Goal: Subscribe to service/newsletter

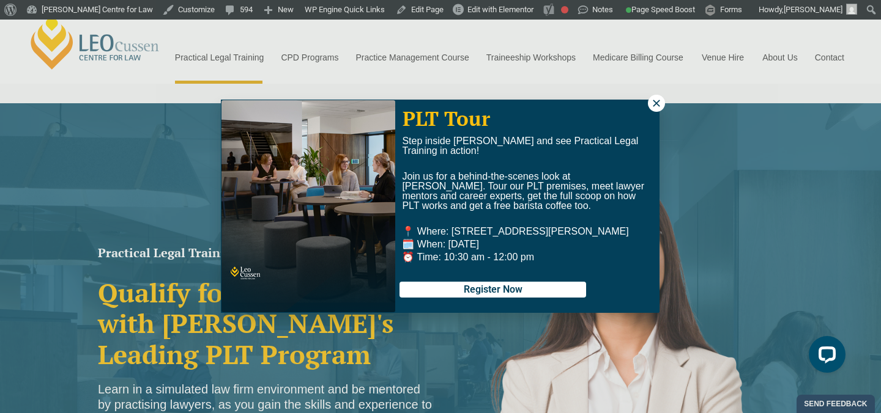
click at [657, 108] on icon at bounding box center [656, 103] width 11 height 11
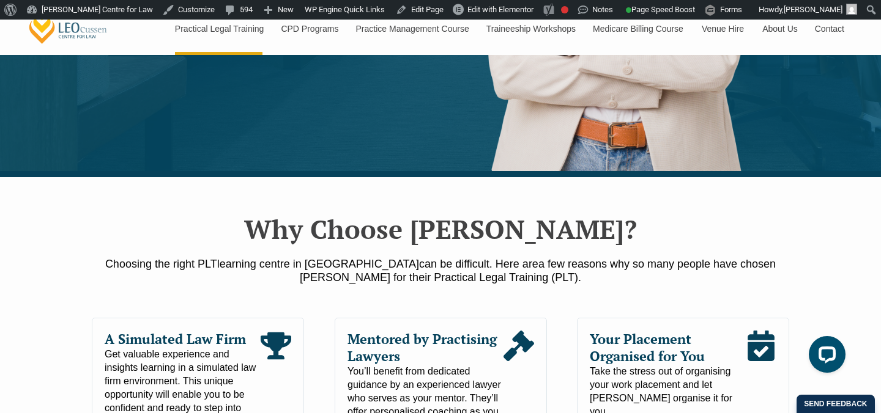
scroll to position [674, 0]
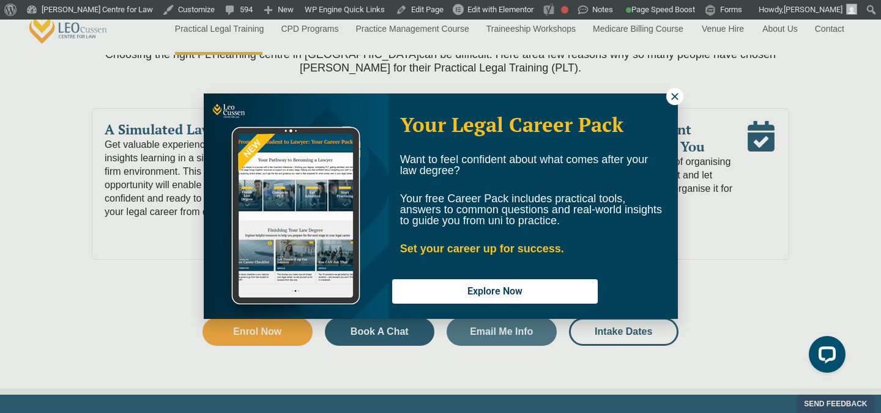
click at [670, 99] on icon at bounding box center [674, 96] width 11 height 11
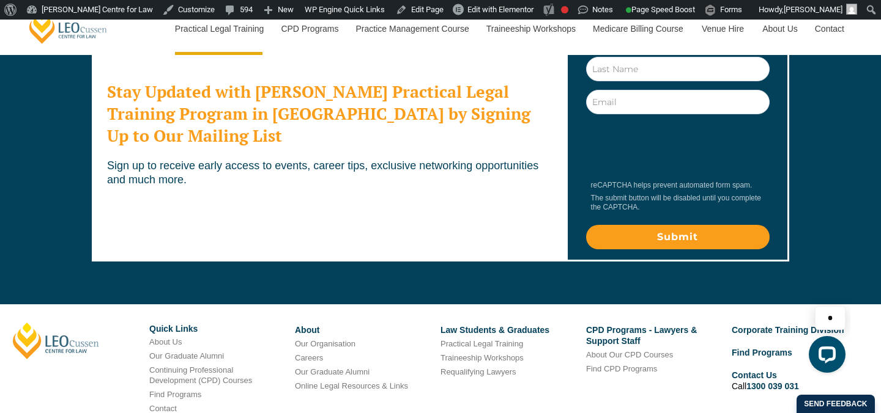
scroll to position [6804, 0]
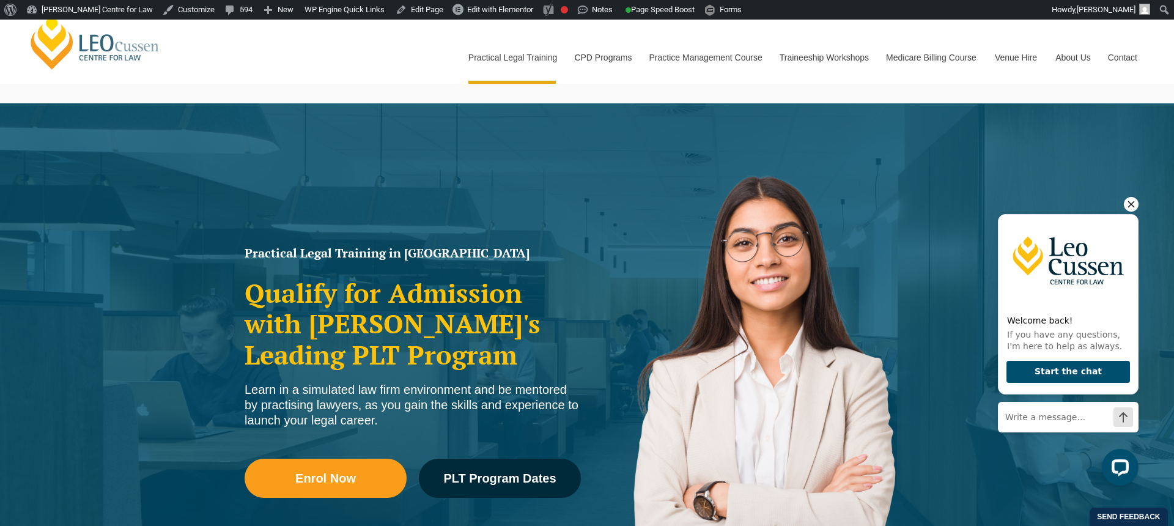
click at [1135, 206] on icon "Hide greeting" at bounding box center [1131, 204] width 15 height 15
click at [716, 207] on img at bounding box center [761, 387] width 349 height 495
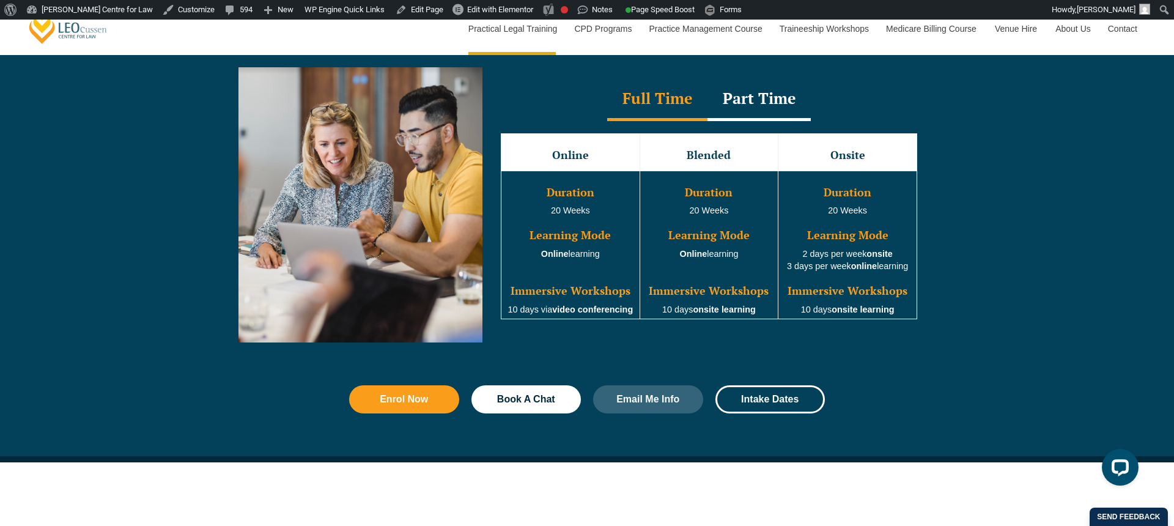
scroll to position [1152, 0]
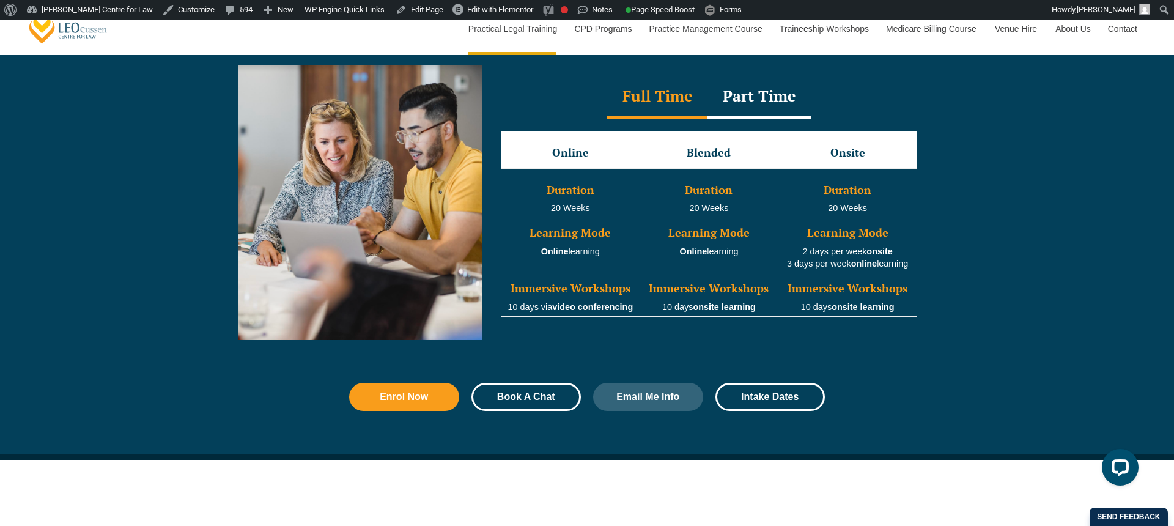
click at [508, 401] on span "Book A Chat" at bounding box center [526, 397] width 58 height 10
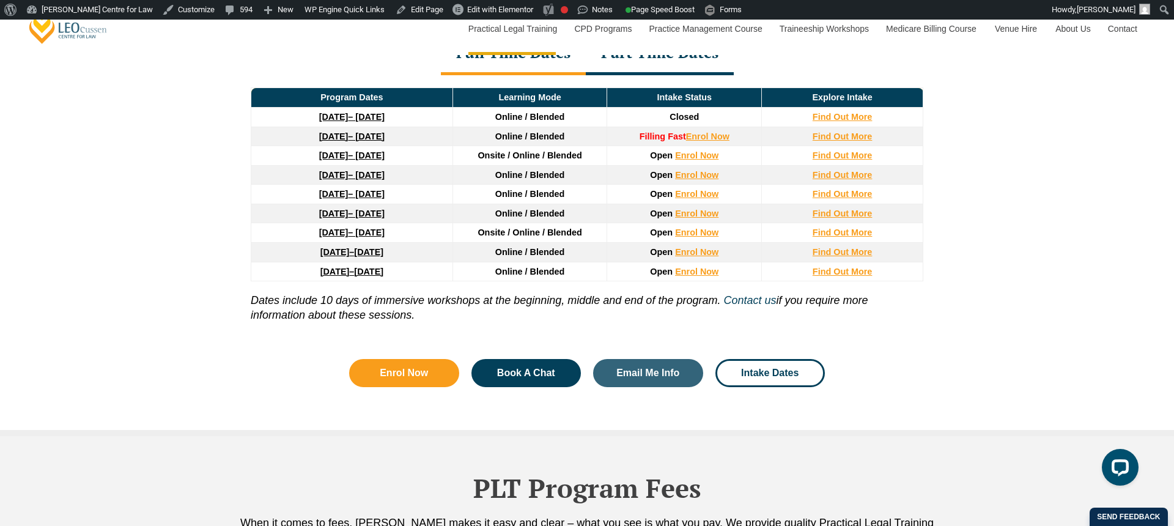
scroll to position [1749, 0]
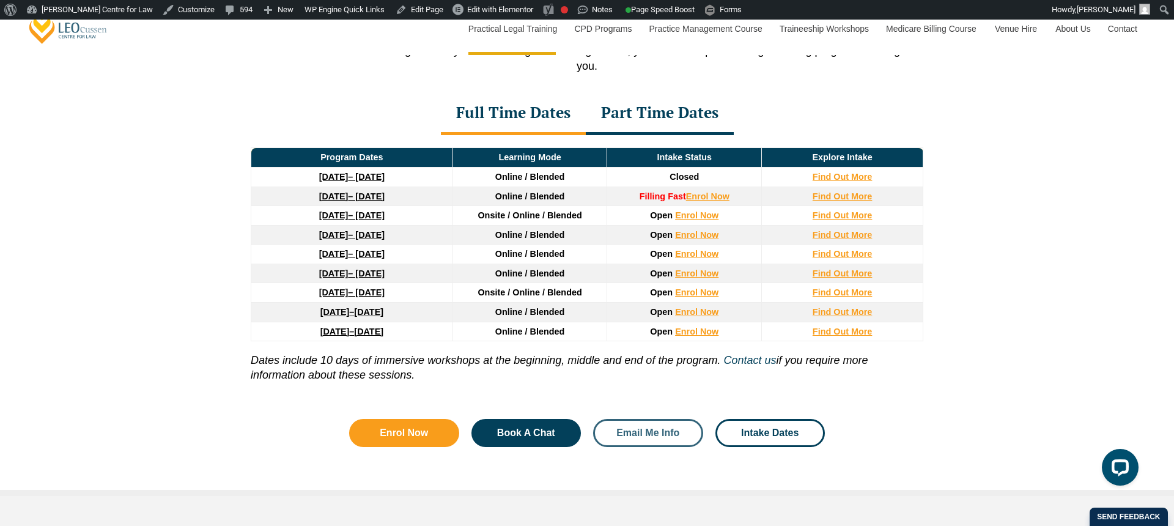
click at [643, 432] on span "Email Me Info" at bounding box center [648, 433] width 63 height 10
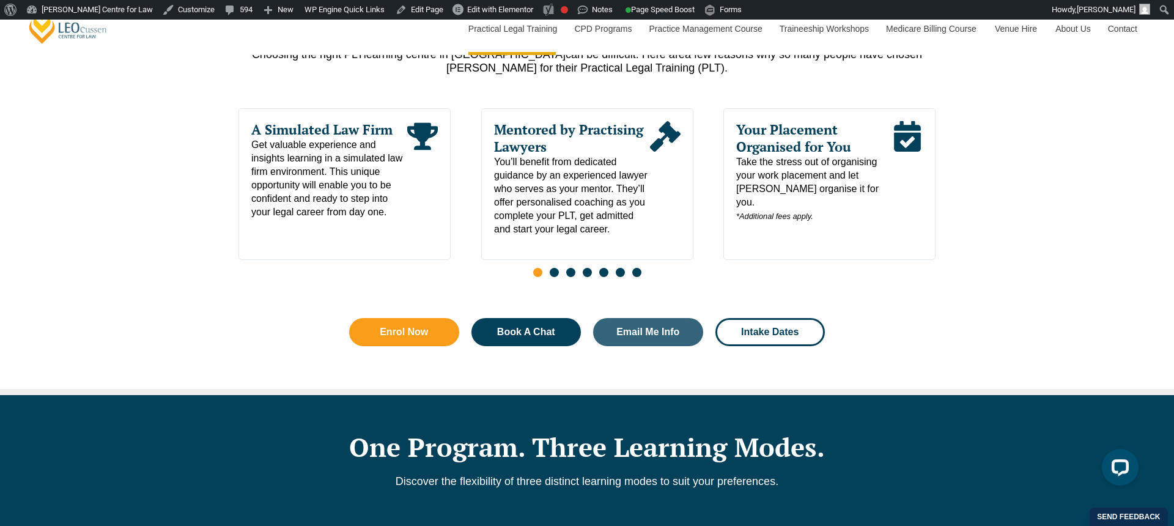
scroll to position [675, 0]
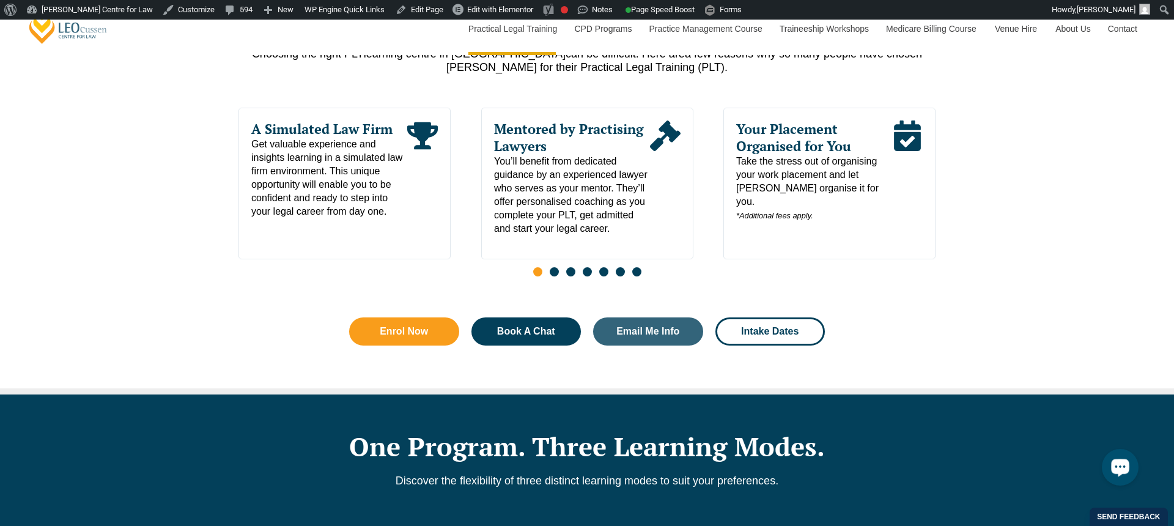
click at [1127, 476] on div "Open LiveChat chat widget" at bounding box center [1120, 466] width 21 height 21
click at [880, 346] on div "Why Choose Leo Cussen? Choosing the right PLT learning centre in Victoria can b…" at bounding box center [587, 177] width 697 height 421
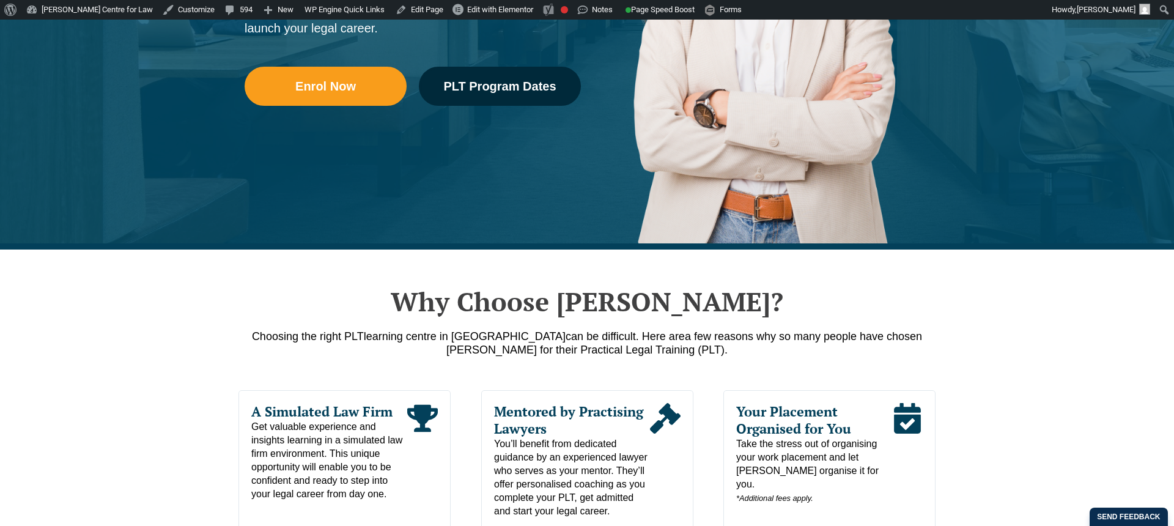
scroll to position [401, 0]
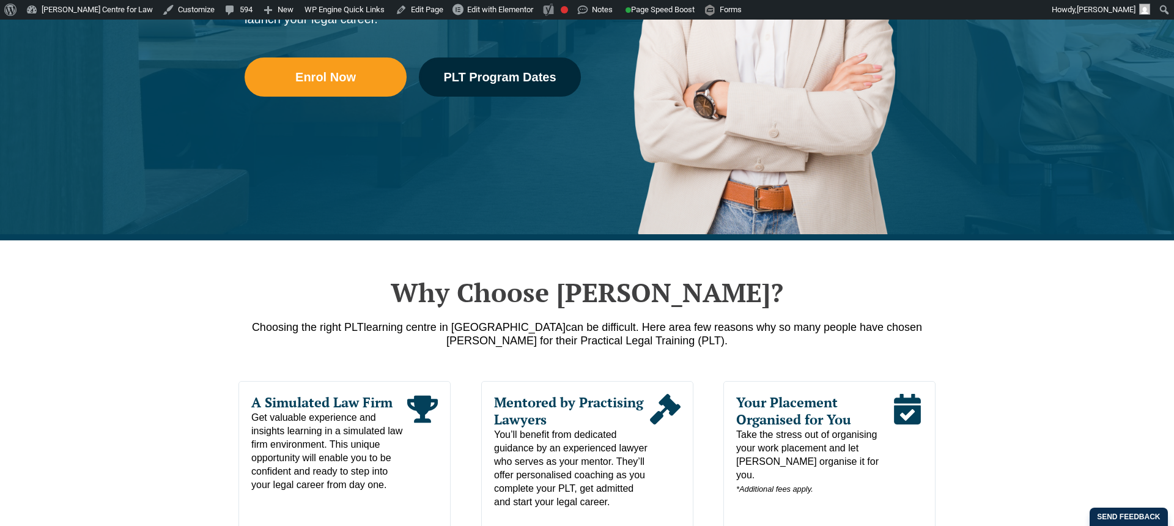
click at [459, 219] on div "Our Practical Legal Training Program Program Dates & Fees Chat with us 2025 PLT…" at bounding box center [803, 221] width 688 height 275
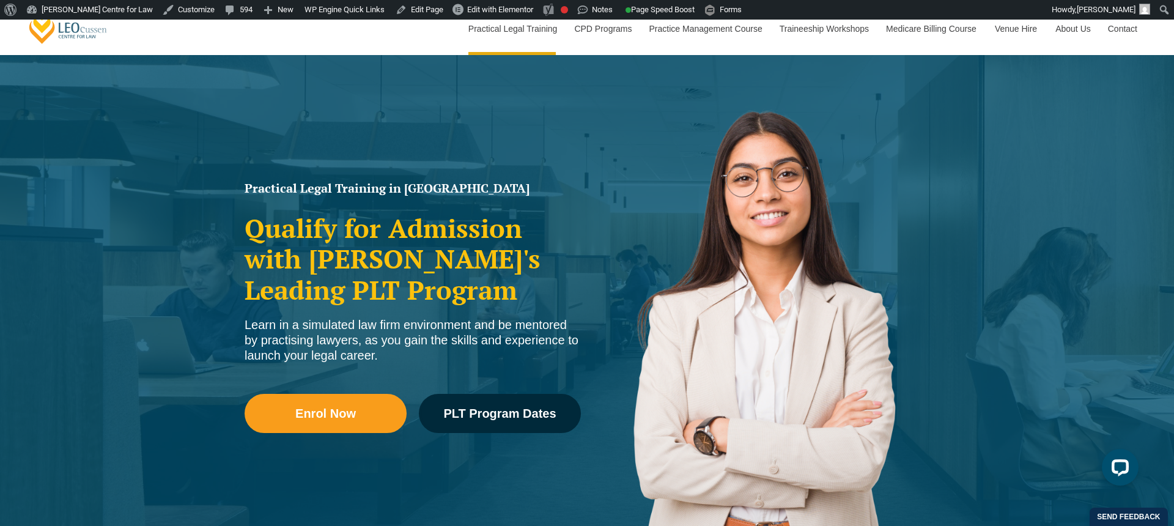
scroll to position [216, 0]
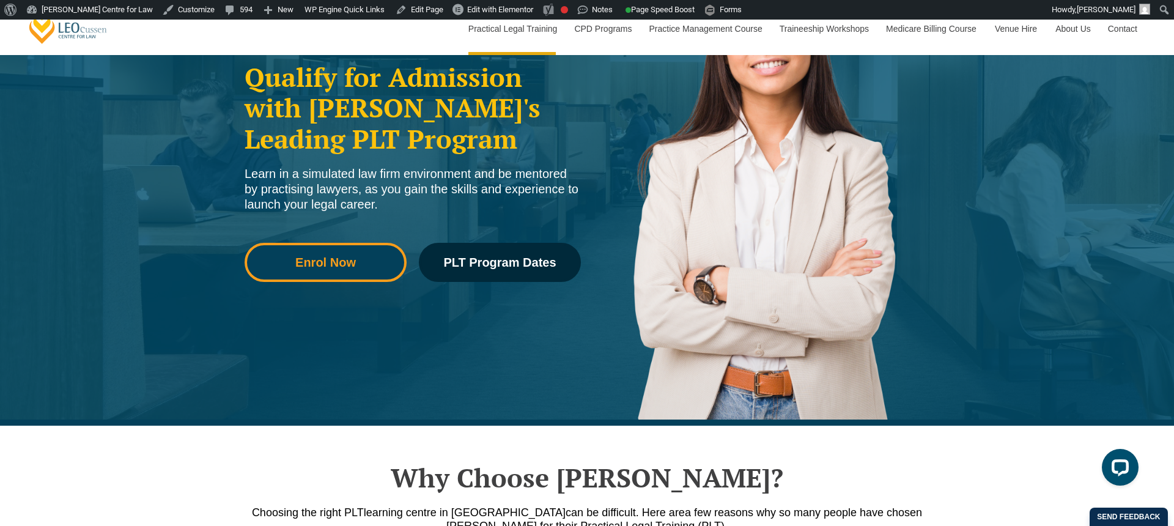
click at [350, 264] on span "Enrol Now" at bounding box center [325, 262] width 61 height 12
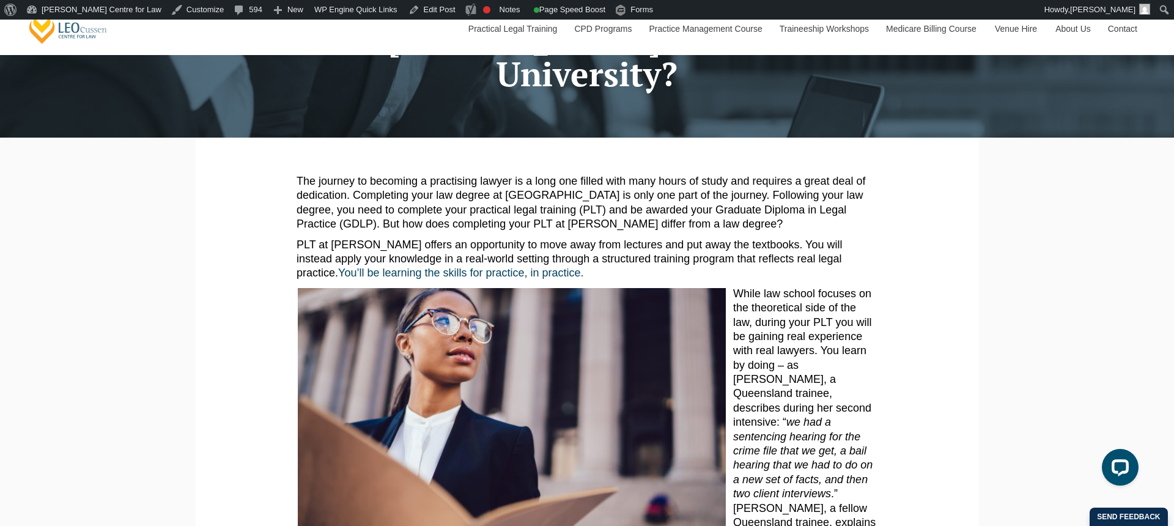
scroll to position [252, 0]
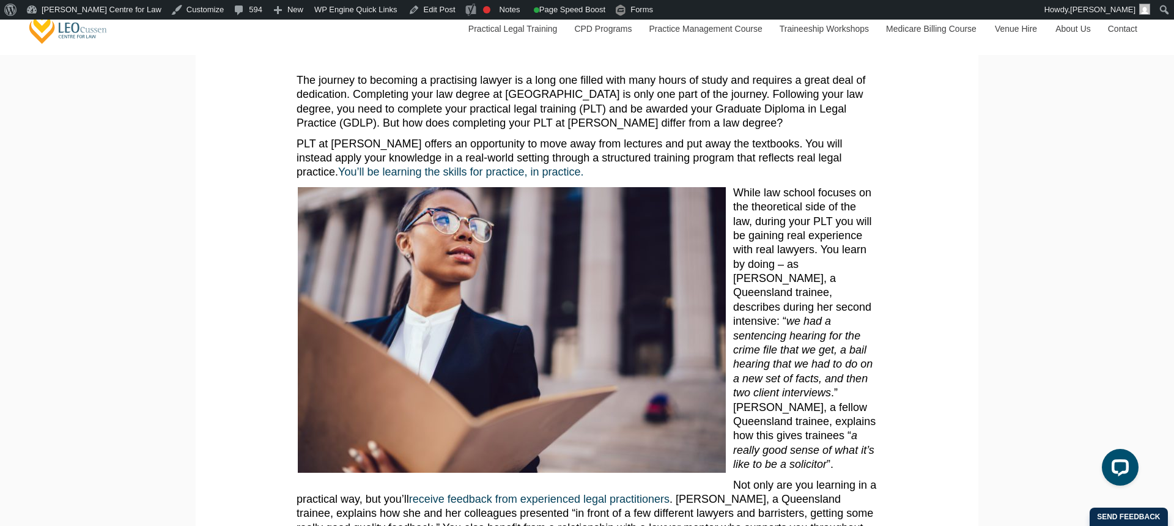
click at [240, 221] on section "The journey to becoming a practising lawyer is a long one filled with many hour…" at bounding box center [587, 433] width 765 height 793
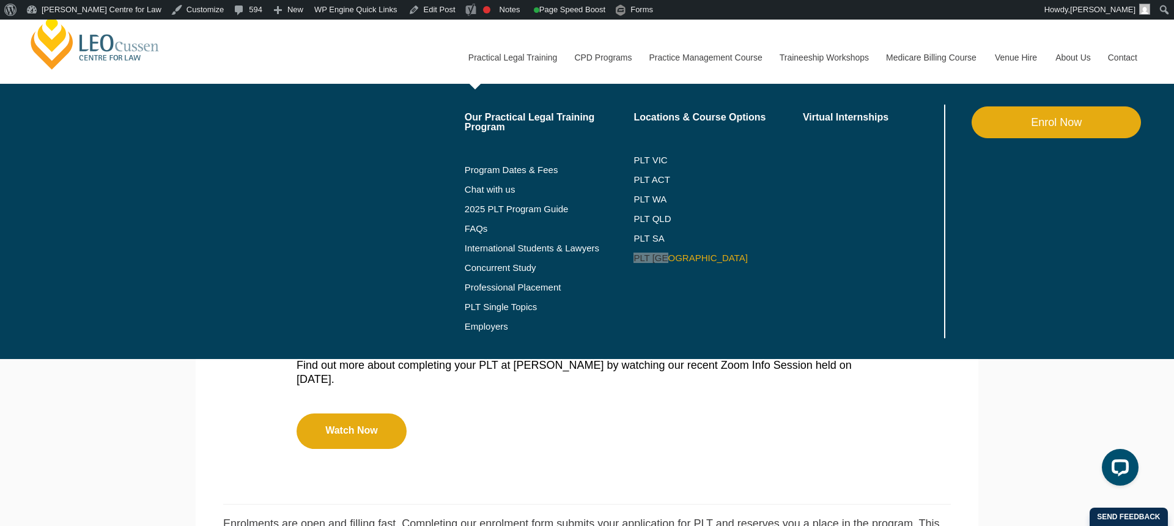
scroll to position [588, 0]
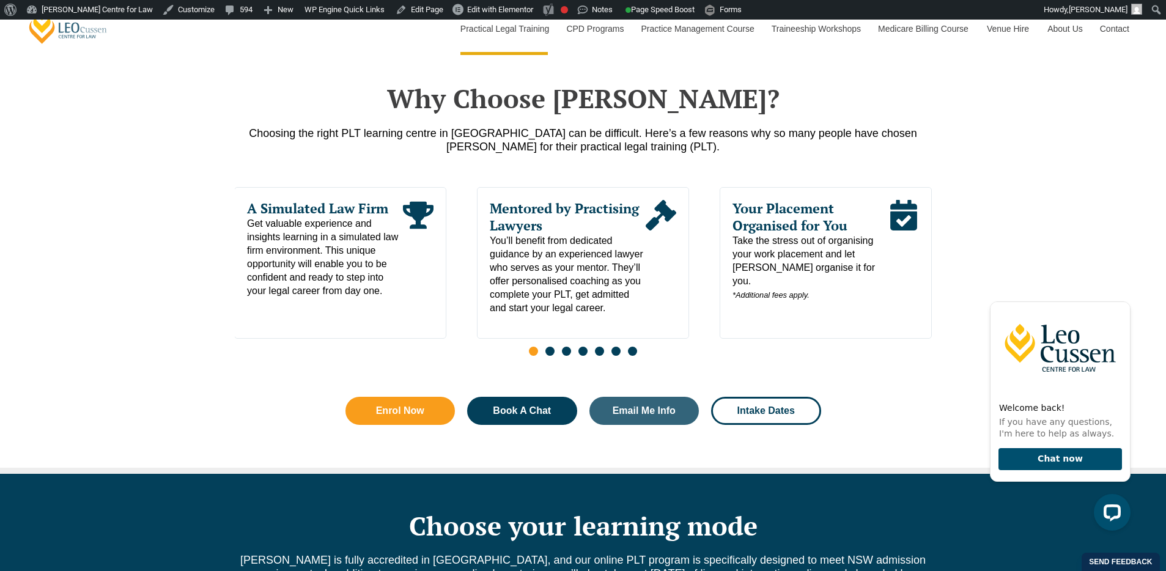
scroll to position [589, 0]
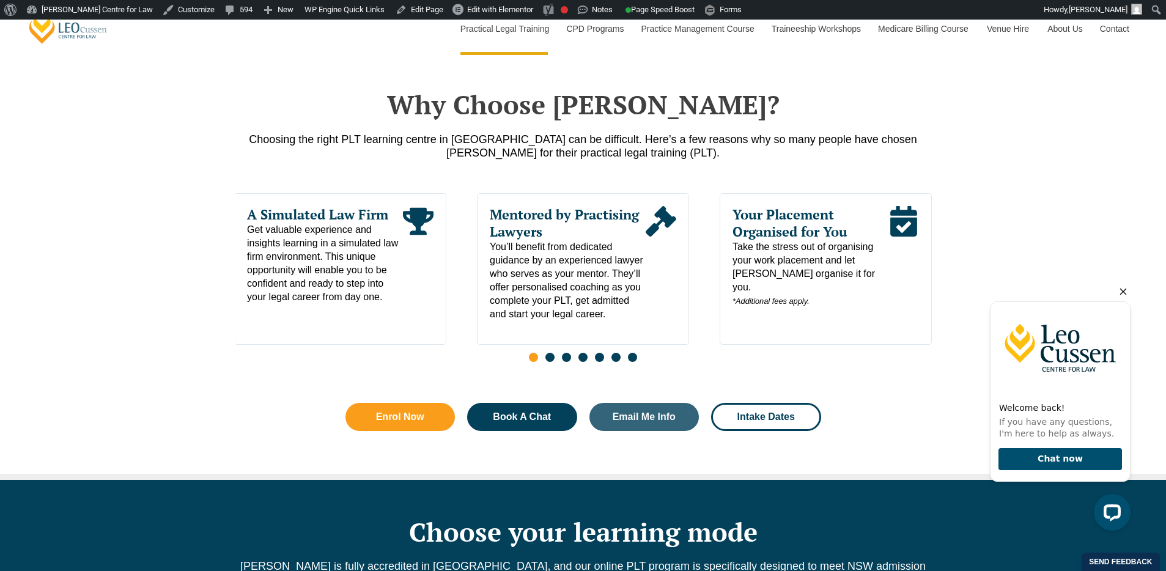
click at [1122, 292] on icon "Hide greeting" at bounding box center [1123, 291] width 15 height 15
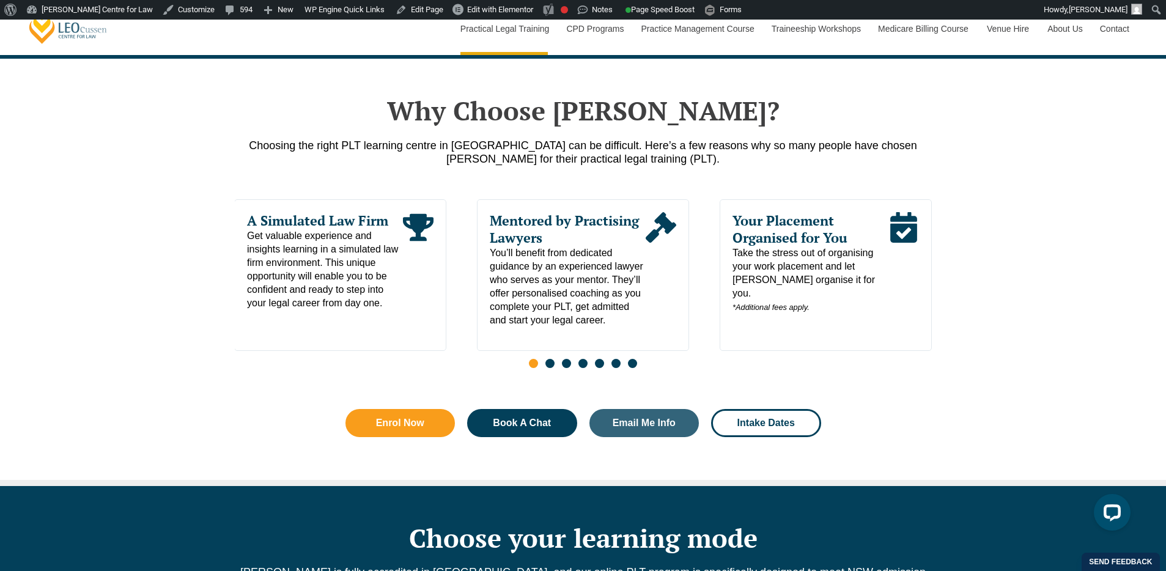
scroll to position [582, 0]
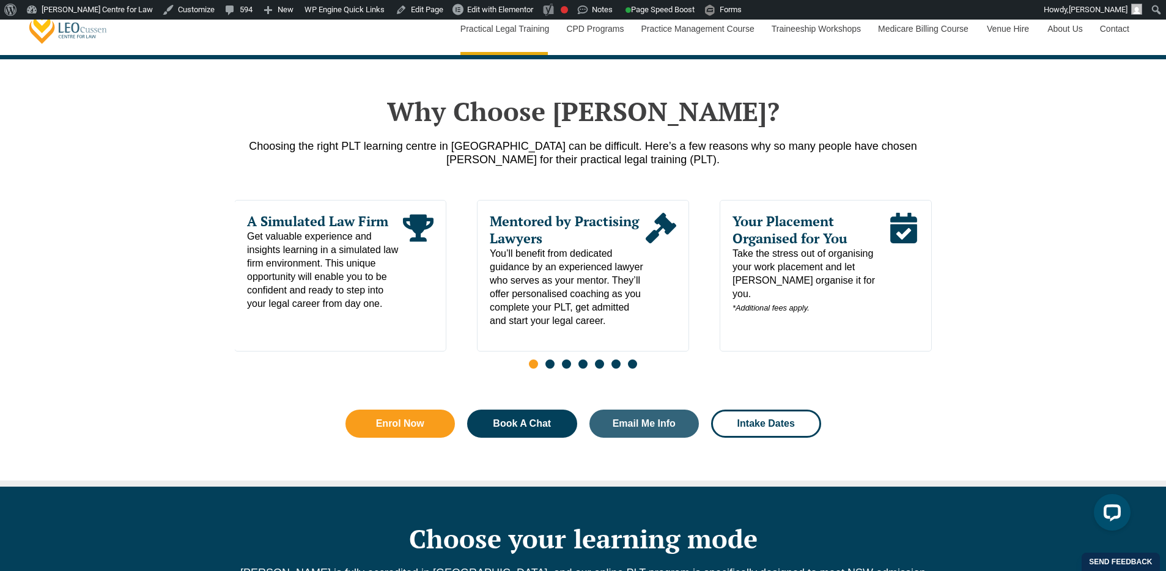
click at [550, 369] on span "Go to slide 2" at bounding box center [550, 364] width 9 height 9
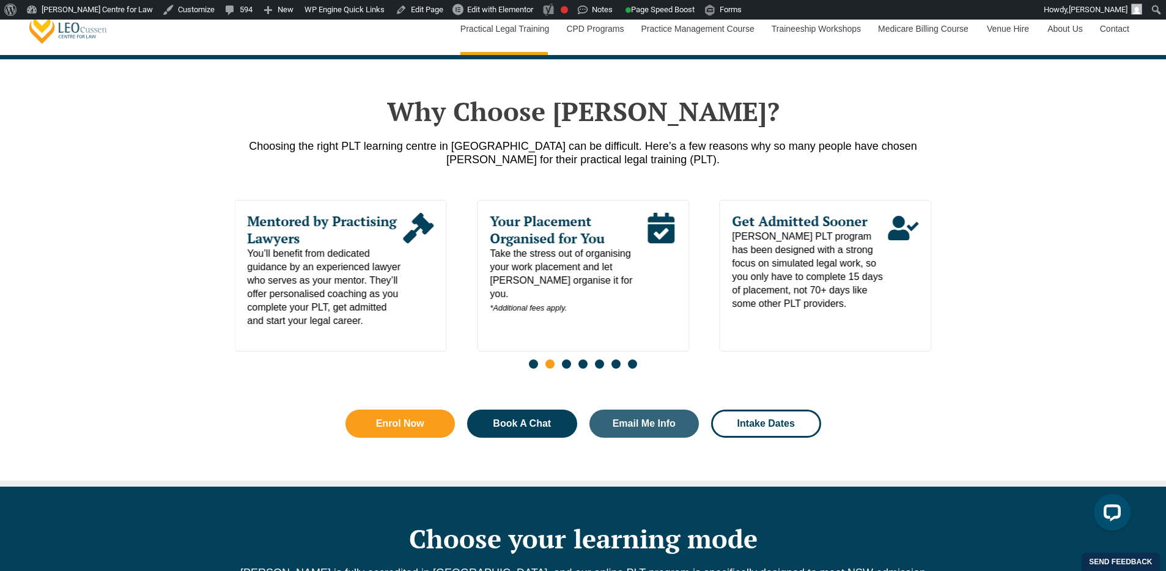
click at [568, 369] on span "Go to slide 3" at bounding box center [566, 364] width 9 height 9
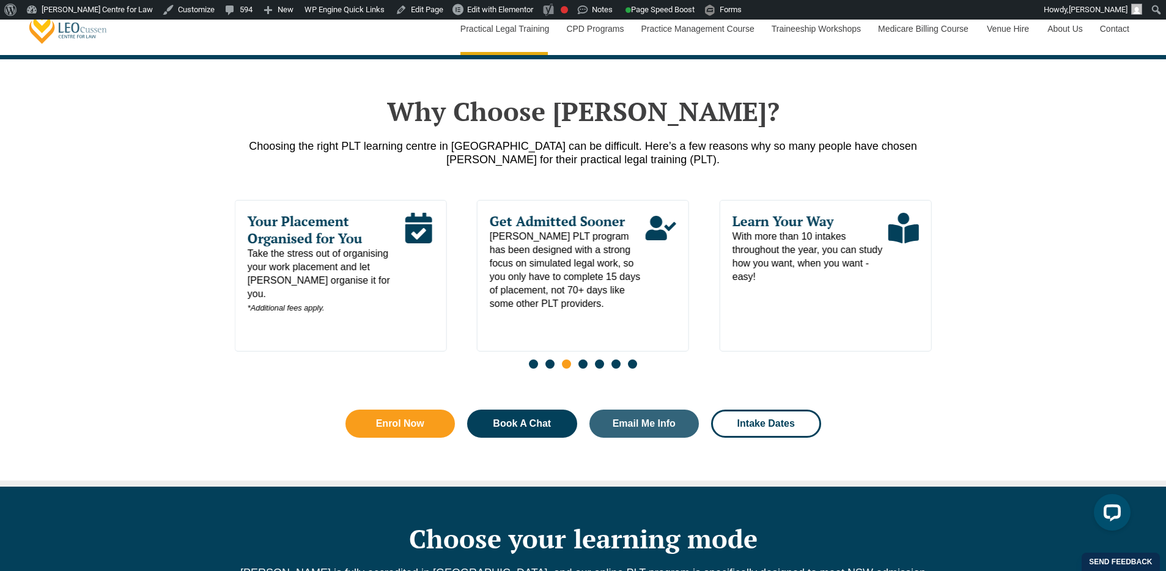
click at [583, 369] on span "Go to slide 4" at bounding box center [583, 364] width 9 height 9
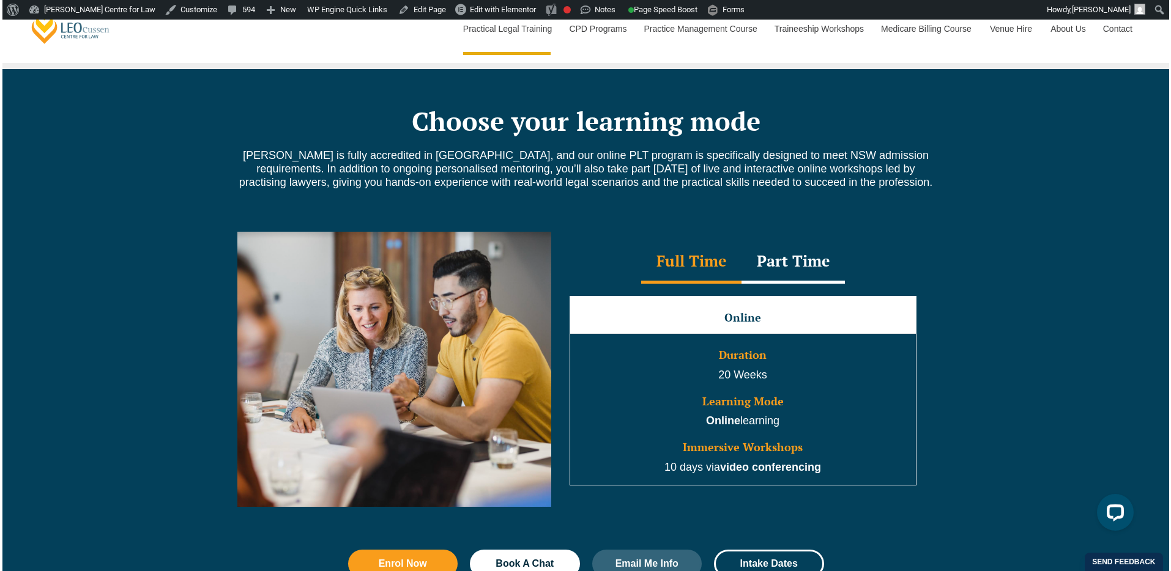
scroll to position [1001, 0]
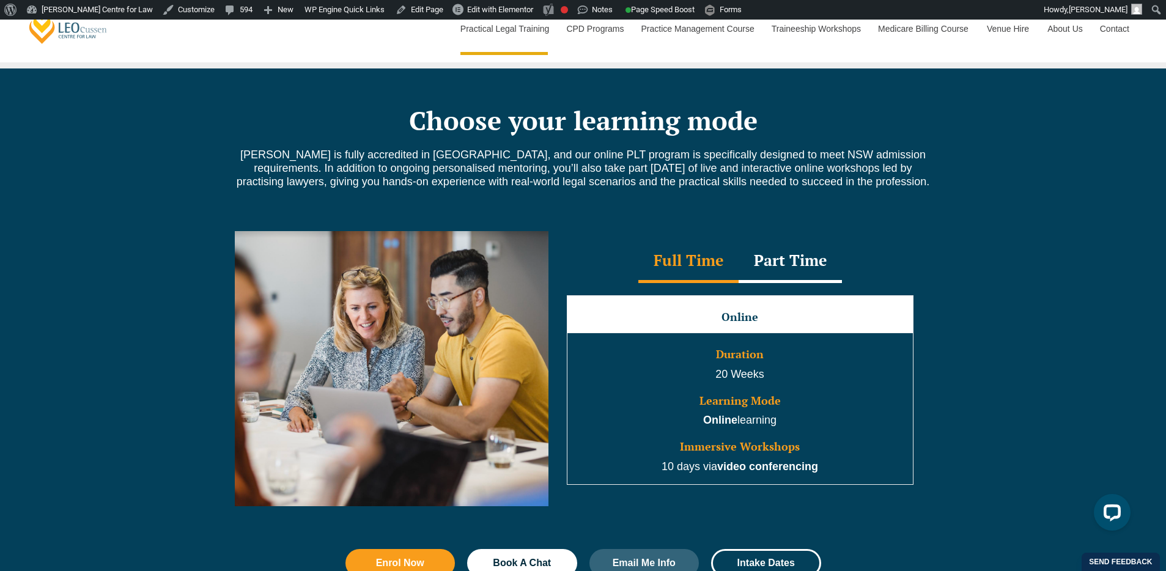
click at [11, 239] on div "Full Time Part Time Full Time Online Duration 20 Weeks Learning Mode Online lea…" at bounding box center [583, 378] width 1166 height 330
click at [834, 266] on div "Part Time" at bounding box center [792, 261] width 103 height 43
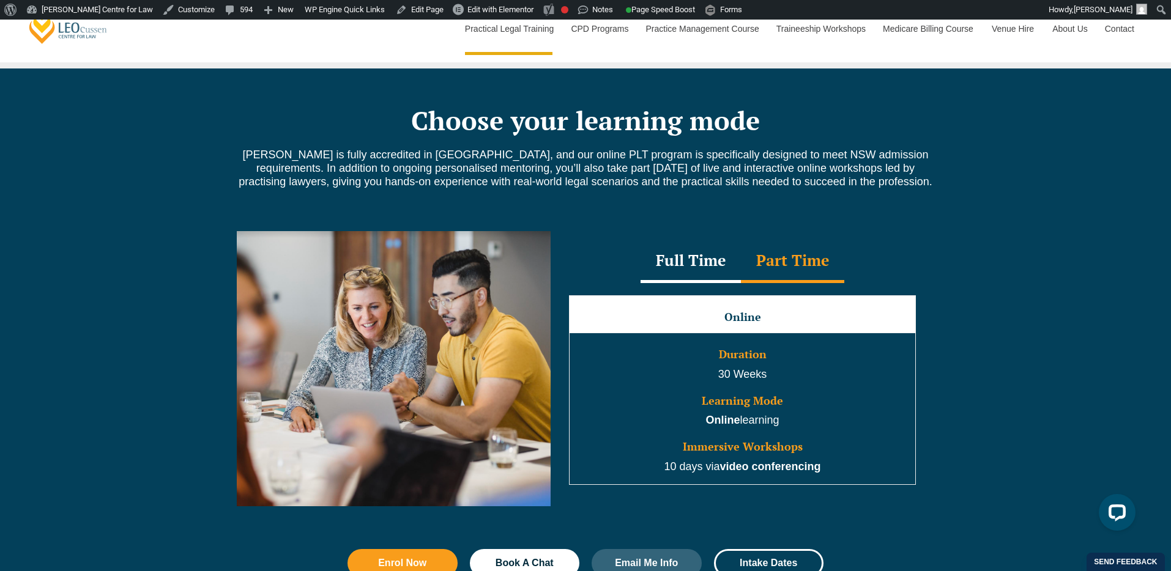
click at [699, 264] on div "Full Time" at bounding box center [690, 261] width 100 height 43
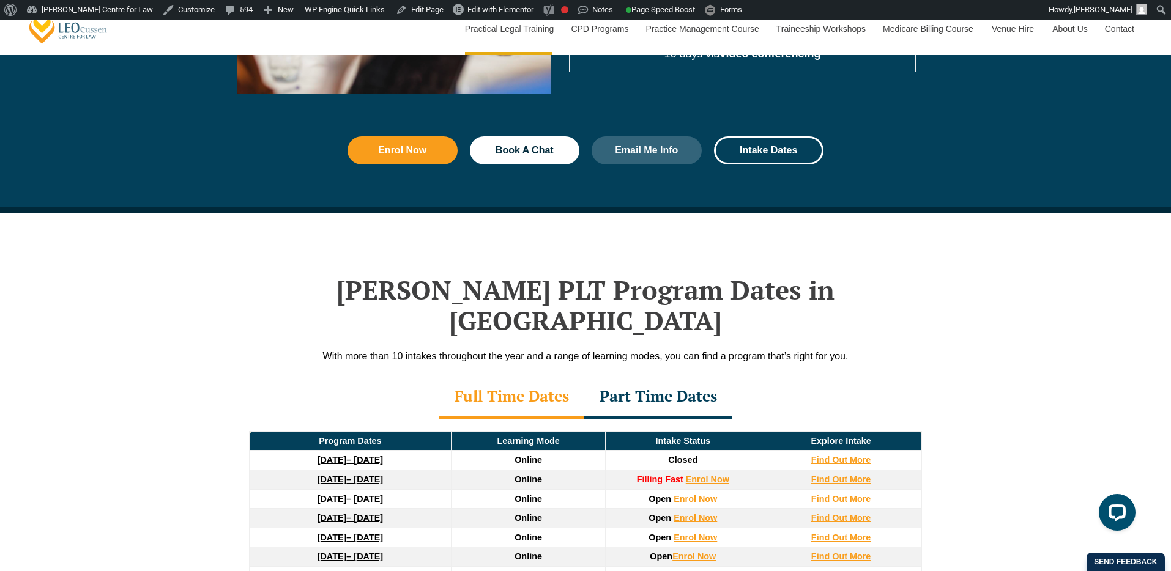
scroll to position [1560, 0]
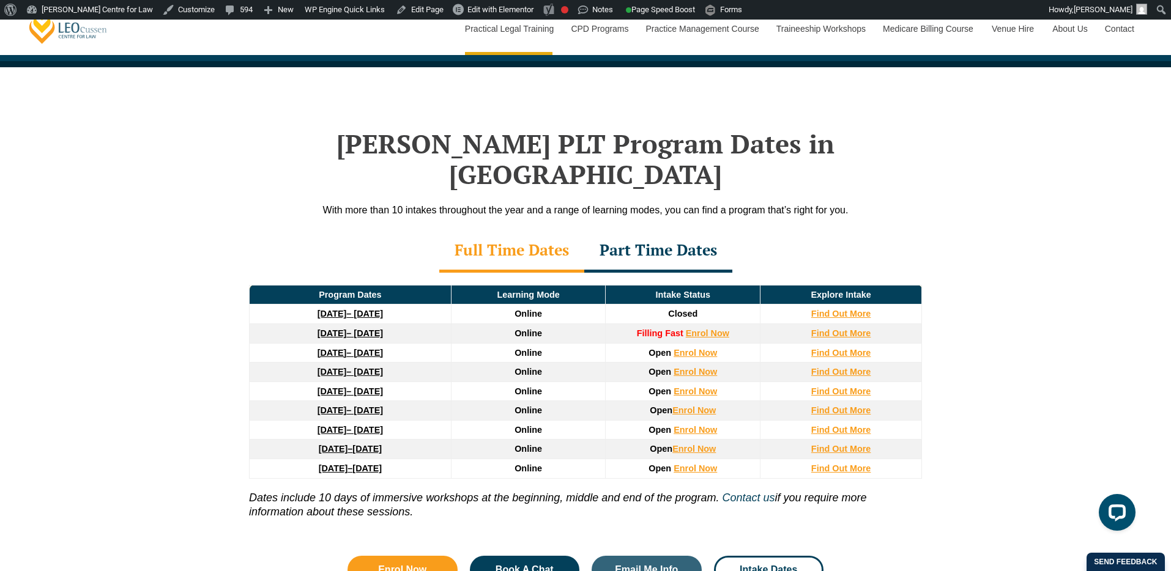
click at [670, 230] on div "Part Time Dates" at bounding box center [658, 251] width 148 height 43
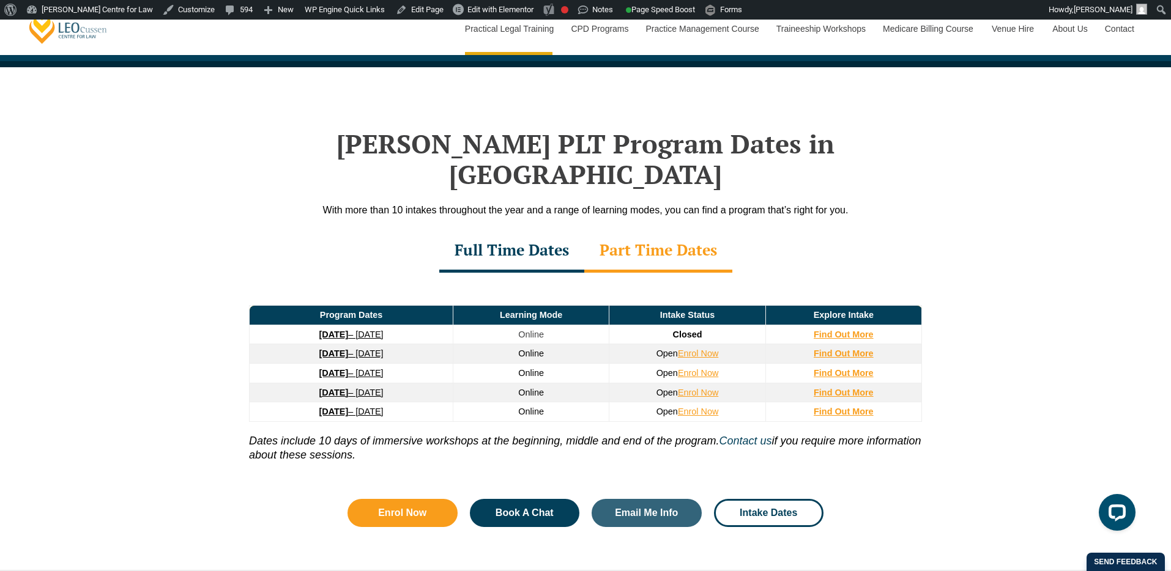
click at [507, 230] on div "Full Time Dates" at bounding box center [511, 251] width 145 height 43
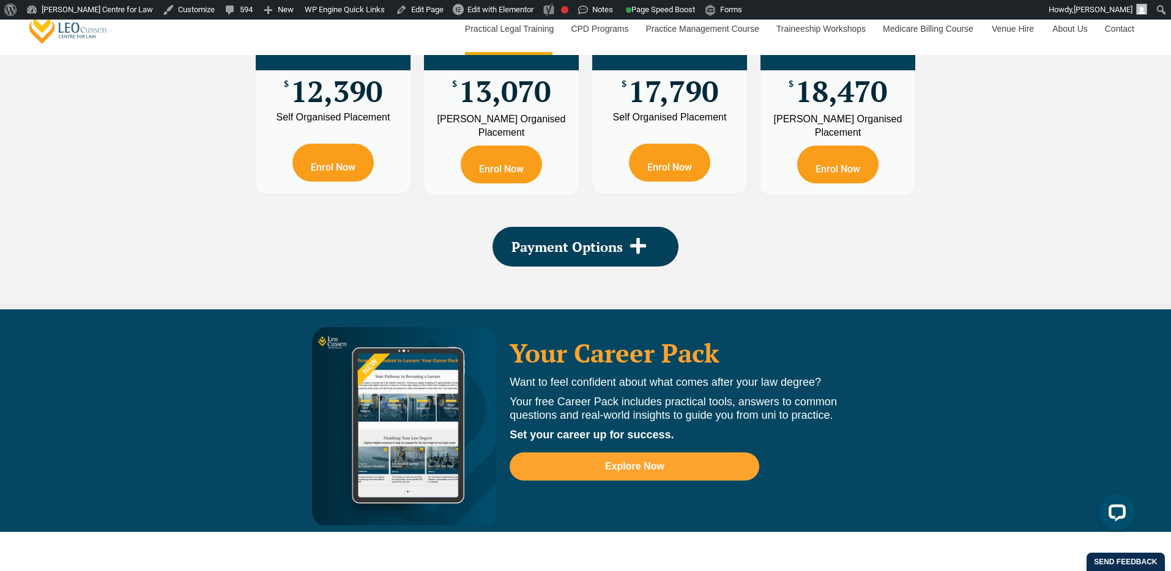
scroll to position [2392, 0]
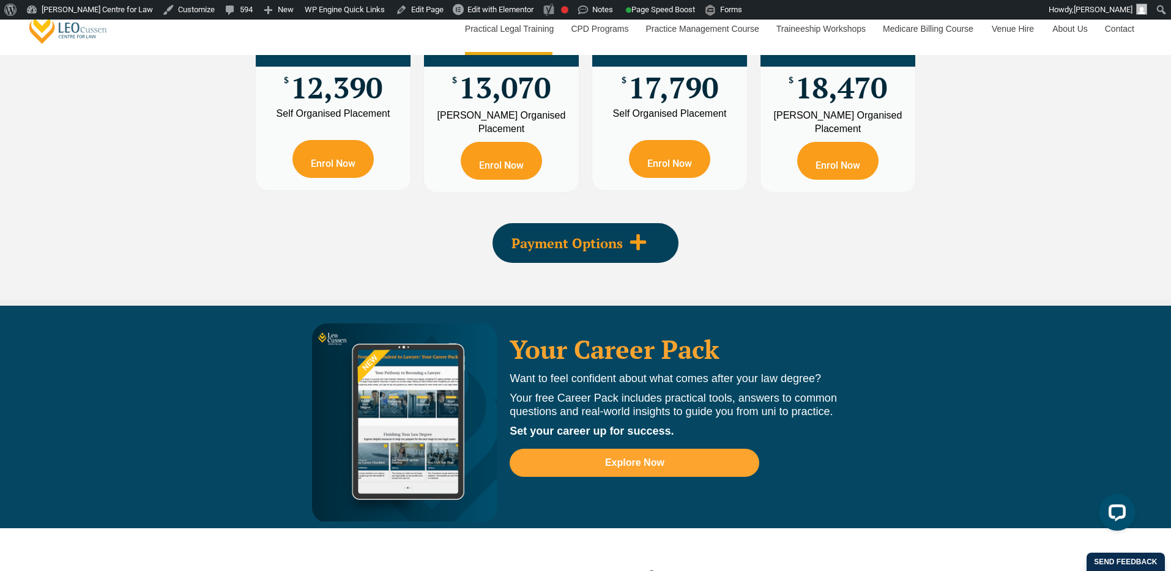
click at [637, 234] on icon at bounding box center [638, 242] width 16 height 16
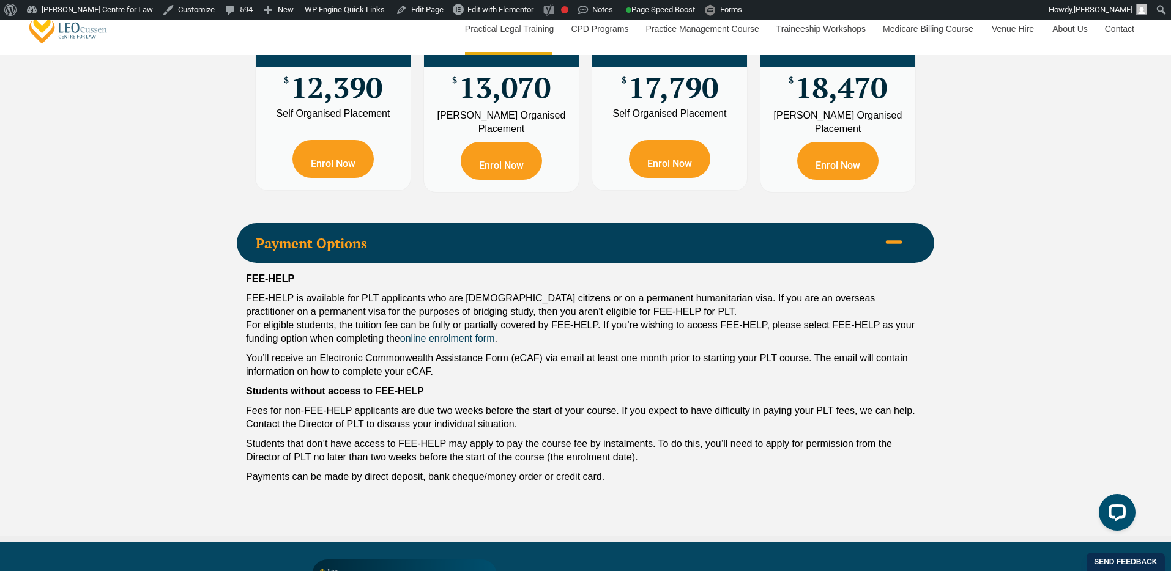
click at [637, 237] on span "Payment Options" at bounding box center [567, 243] width 623 height 13
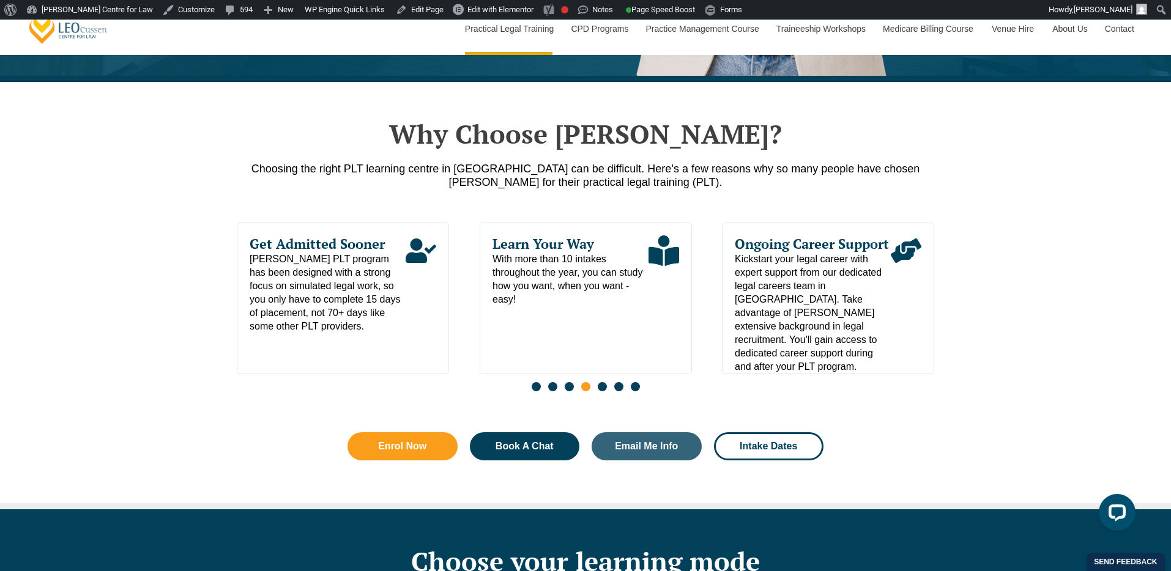
scroll to position [547, 0]
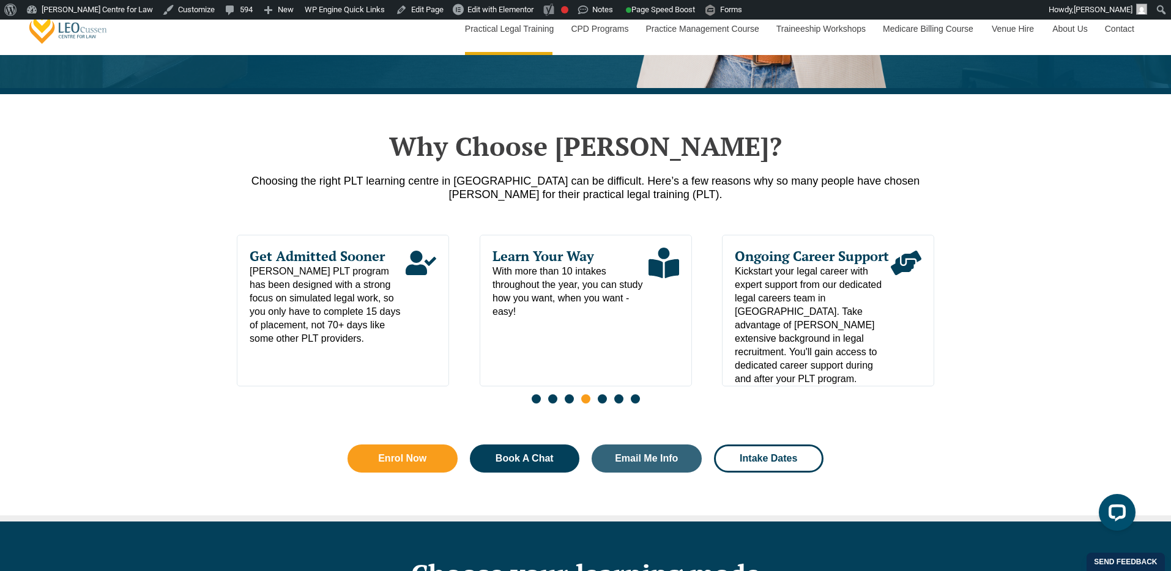
click at [617, 401] on span "Go to slide 6" at bounding box center [618, 399] width 9 height 9
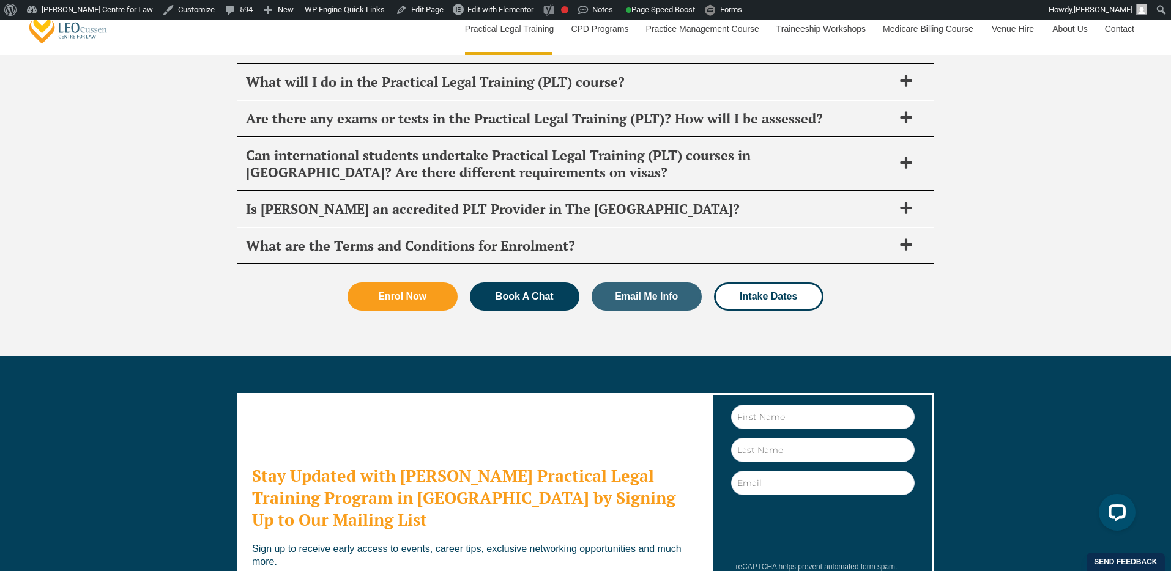
scroll to position [6665, 0]
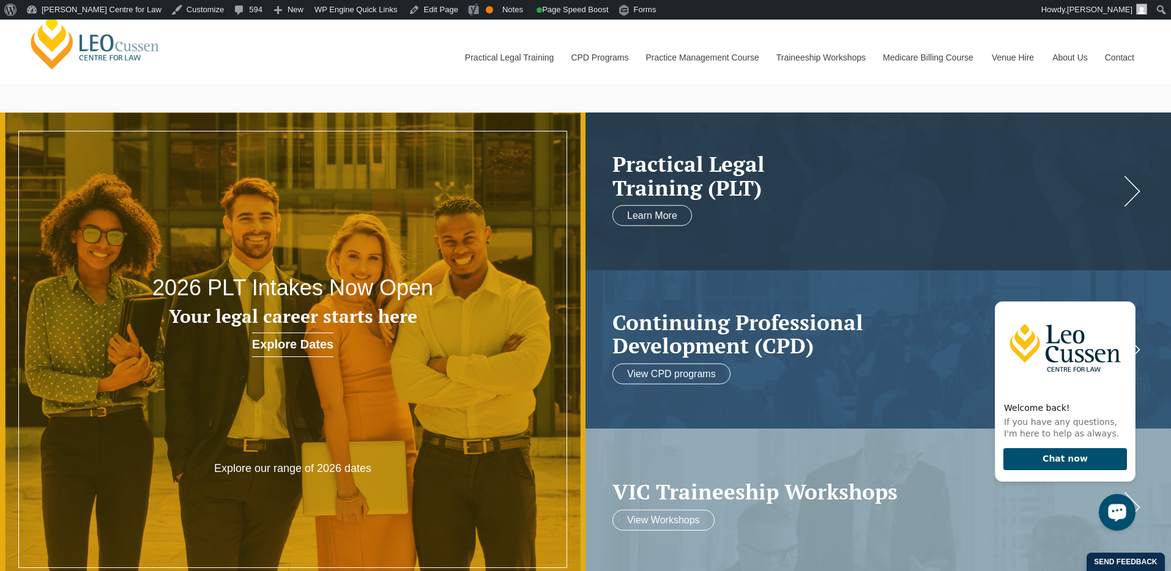
click at [1125, 520] on div "Open LiveChat chat widget" at bounding box center [1117, 512] width 21 height 21
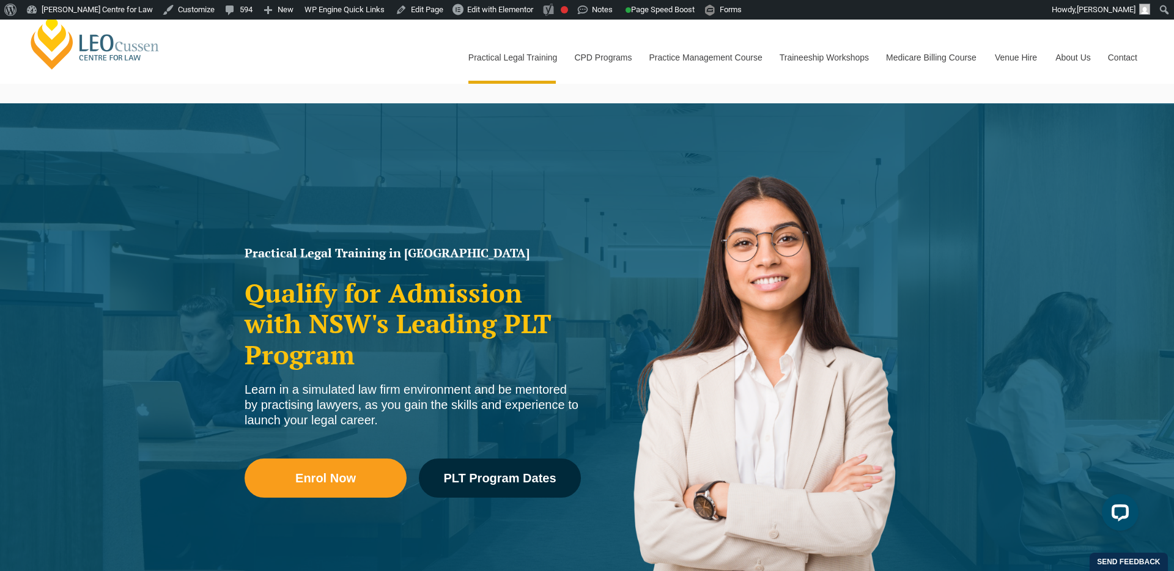
drag, startPoint x: 245, startPoint y: 250, endPoint x: 395, endPoint y: 421, distance: 227.6
click at [395, 421] on div "Practical Legal Training in New South Wales Qualify for Admission with NSW's Le…" at bounding box center [413, 388] width 349 height 294
click at [371, 388] on div "Learn in a simulated law firm environment and be mentored by practising lawyers…" at bounding box center [413, 405] width 336 height 46
click at [148, 171] on div "Practical Legal Training in New South Wales Qualify for Admission with NSW's Le…" at bounding box center [587, 372] width 1174 height 538
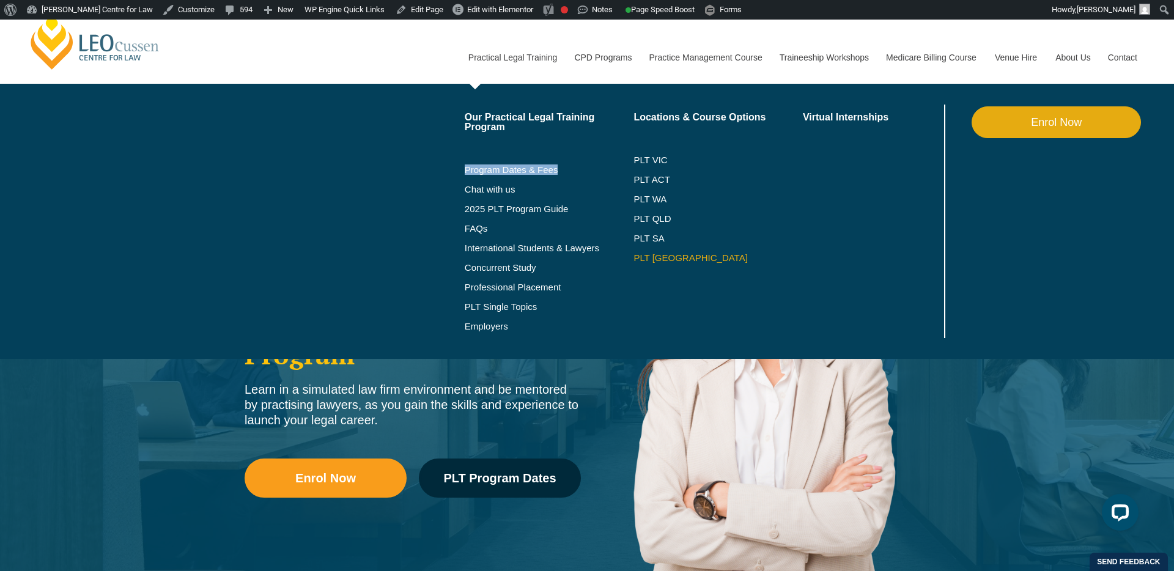
click at [645, 256] on link "PLT [GEOGRAPHIC_DATA]" at bounding box center [718, 258] width 169 height 10
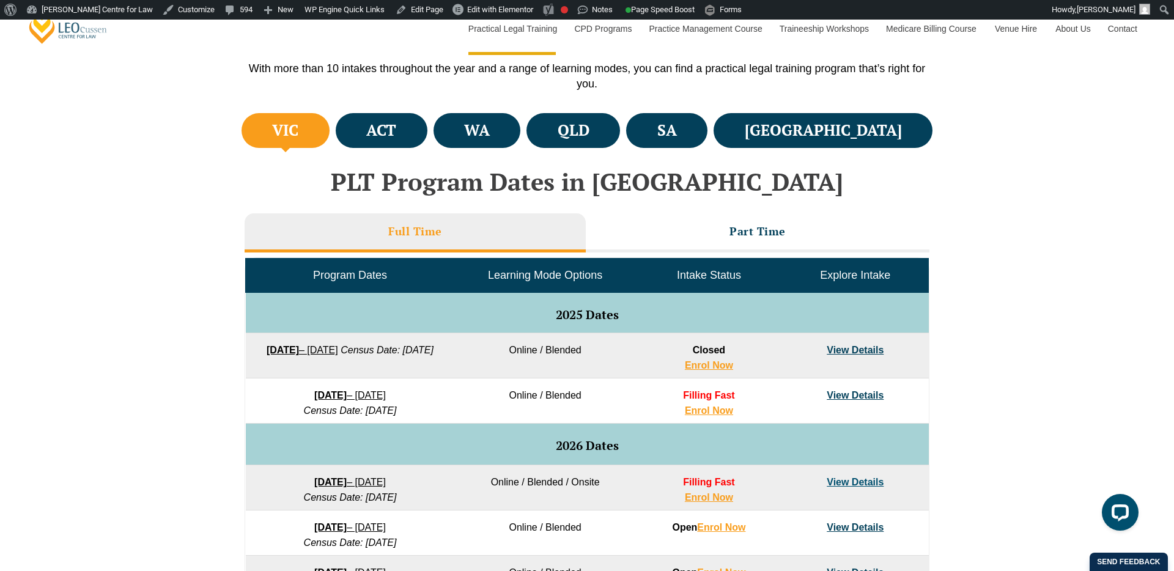
scroll to position [412, 0]
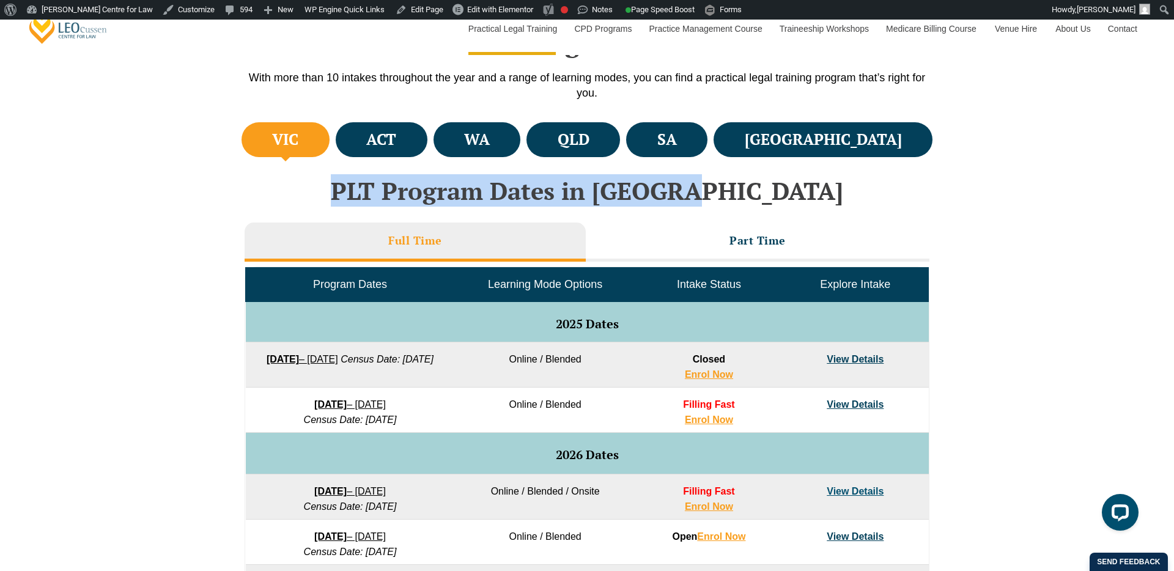
drag, startPoint x: 502, startPoint y: 192, endPoint x: 695, endPoint y: 215, distance: 194.1
click at [757, 196] on h2 "PLT Program Dates in Victoria" at bounding box center [587, 190] width 697 height 27
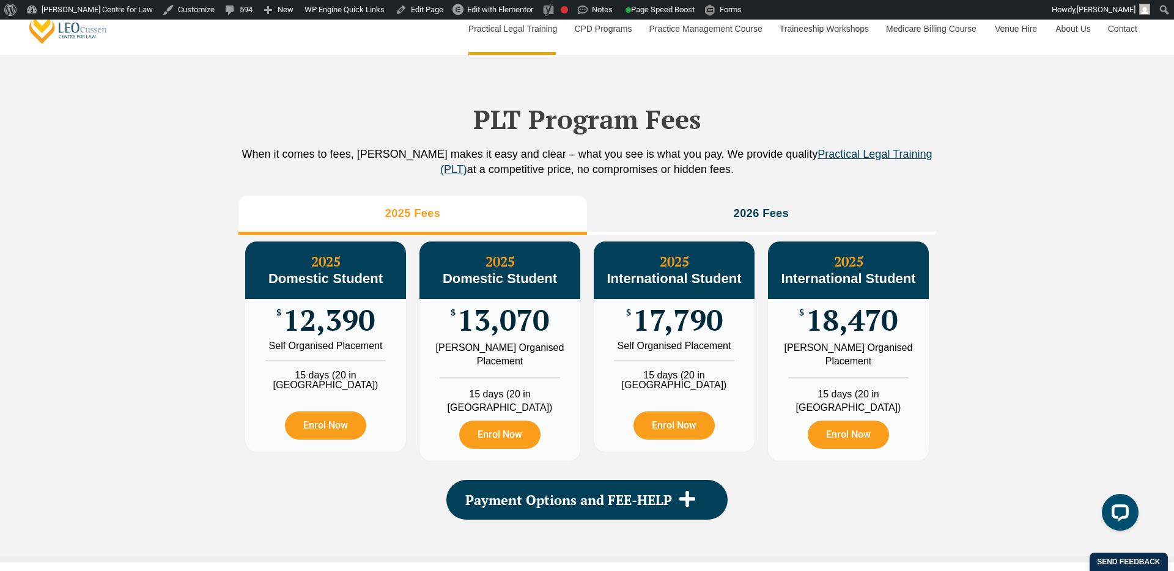
scroll to position [1346, 0]
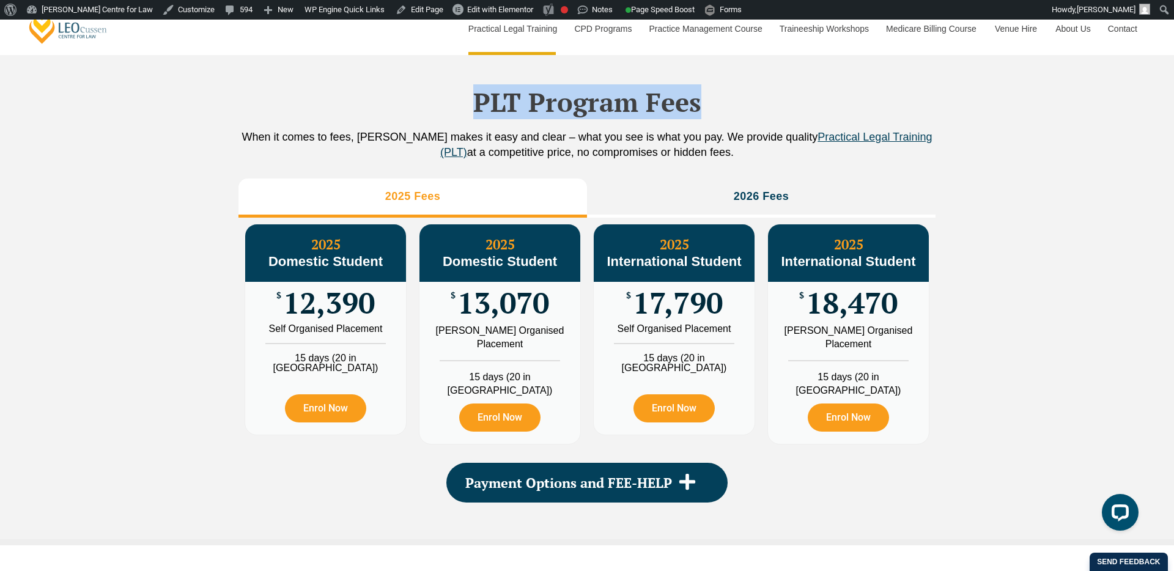
drag, startPoint x: 481, startPoint y: 125, endPoint x: 719, endPoint y: 135, distance: 237.5
click at [719, 135] on div "PLT Program Fees When it comes to fees, Leo Cussen makes it easy and clear – wh…" at bounding box center [587, 280] width 697 height 520
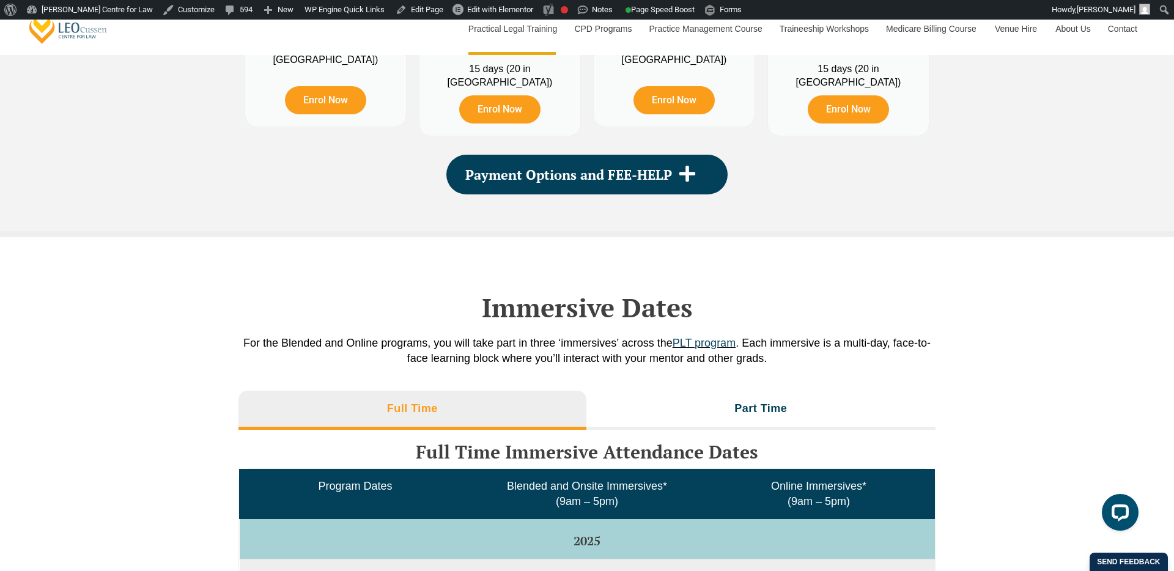
scroll to position [1655, 0]
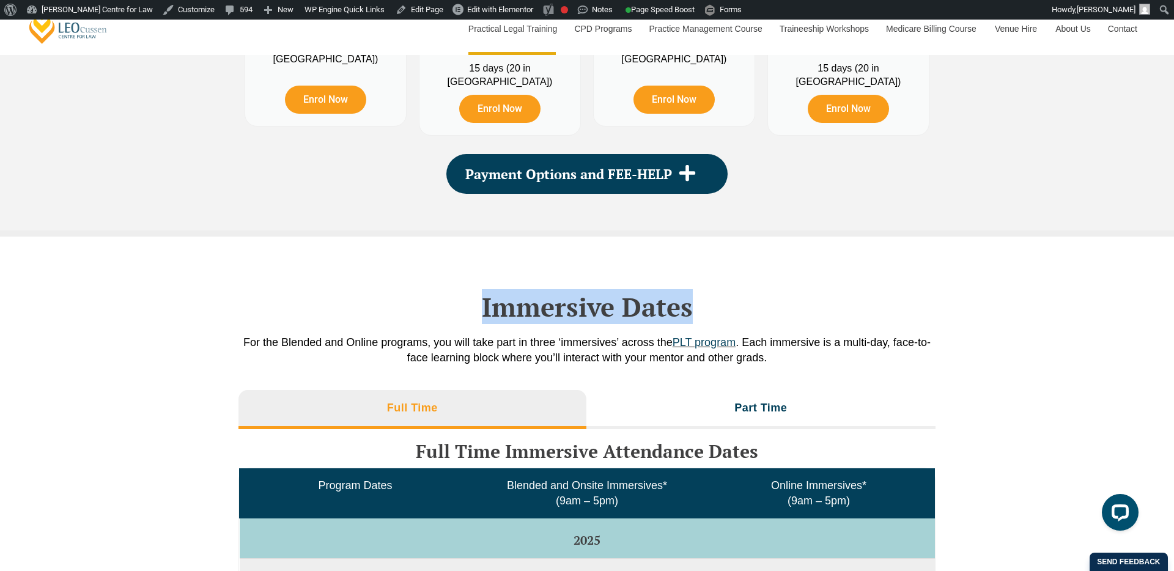
drag, startPoint x: 478, startPoint y: 305, endPoint x: 736, endPoint y: 313, distance: 258.2
click at [736, 313] on h2 "Immersive Dates" at bounding box center [587, 307] width 697 height 31
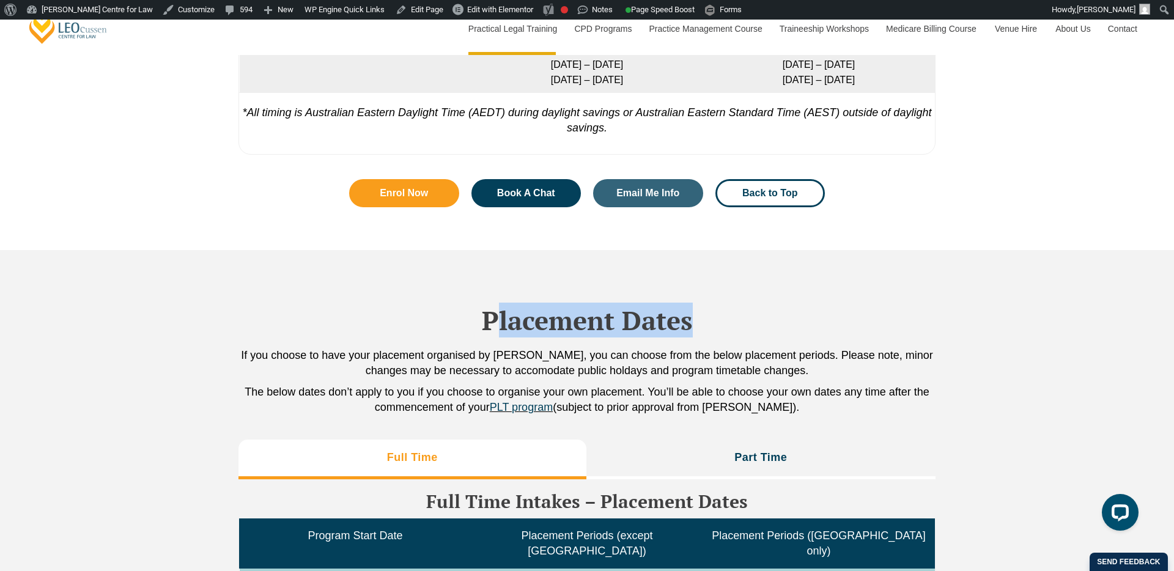
drag, startPoint x: 502, startPoint y: 327, endPoint x: 848, endPoint y: 344, distance: 346.6
click at [852, 336] on h2 "Placement Dates" at bounding box center [587, 320] width 697 height 31
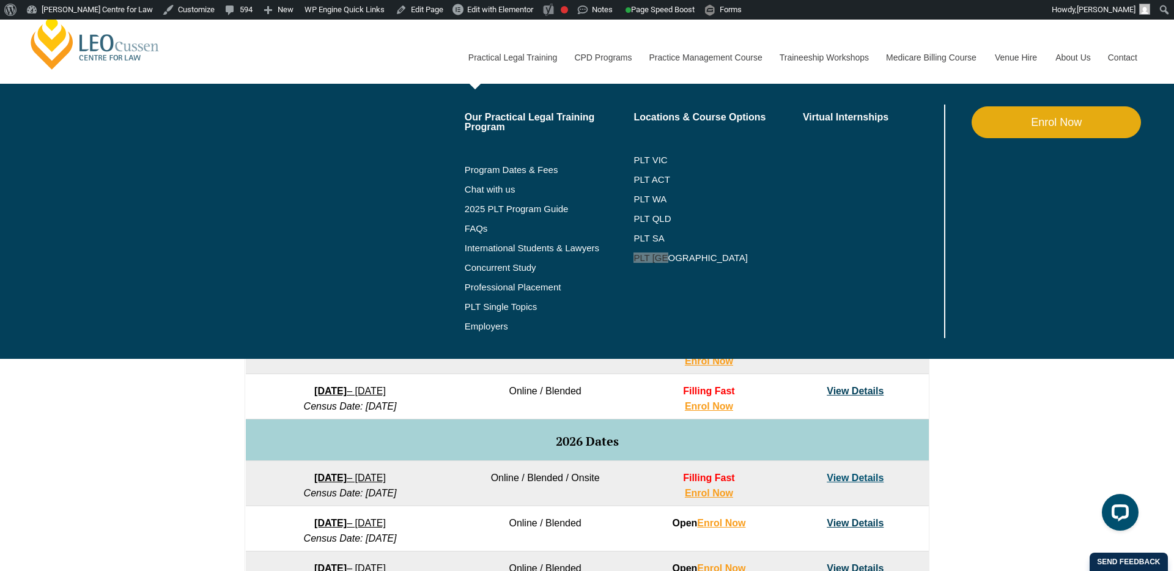
scroll to position [0, 0]
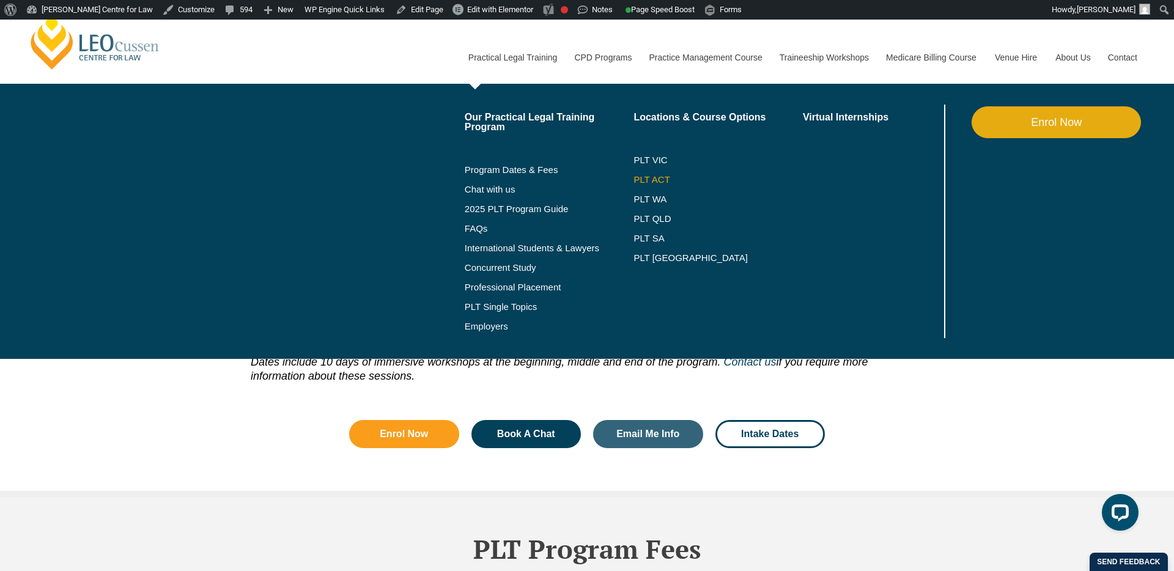
click at [710, 177] on link "PLT ACT" at bounding box center [718, 180] width 169 height 10
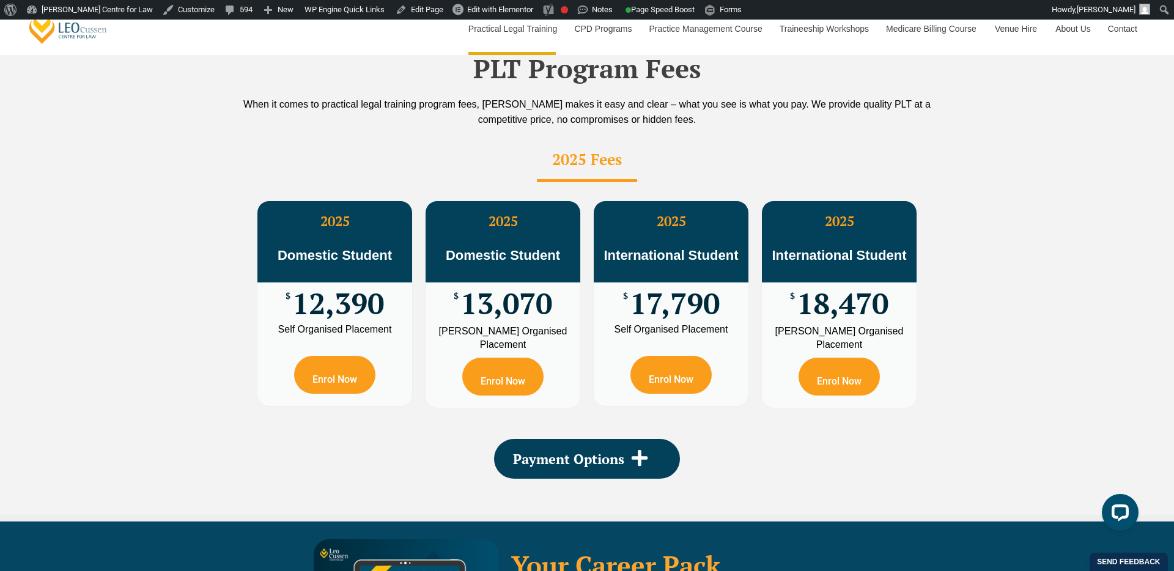
scroll to position [2460, 0]
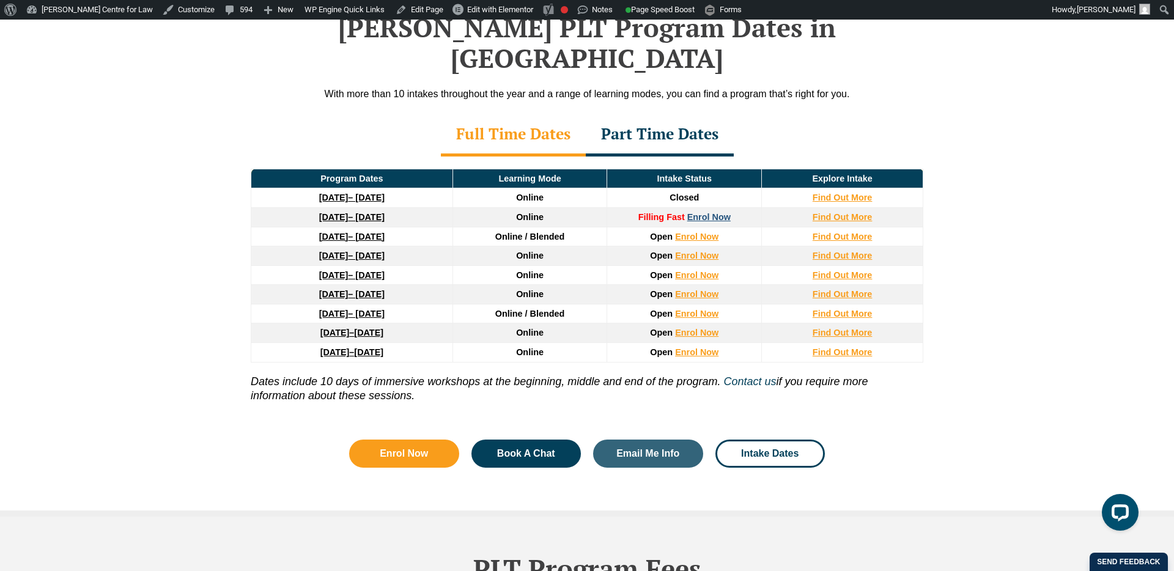
click at [722, 212] on link "Enrol Now" at bounding box center [709, 217] width 43 height 10
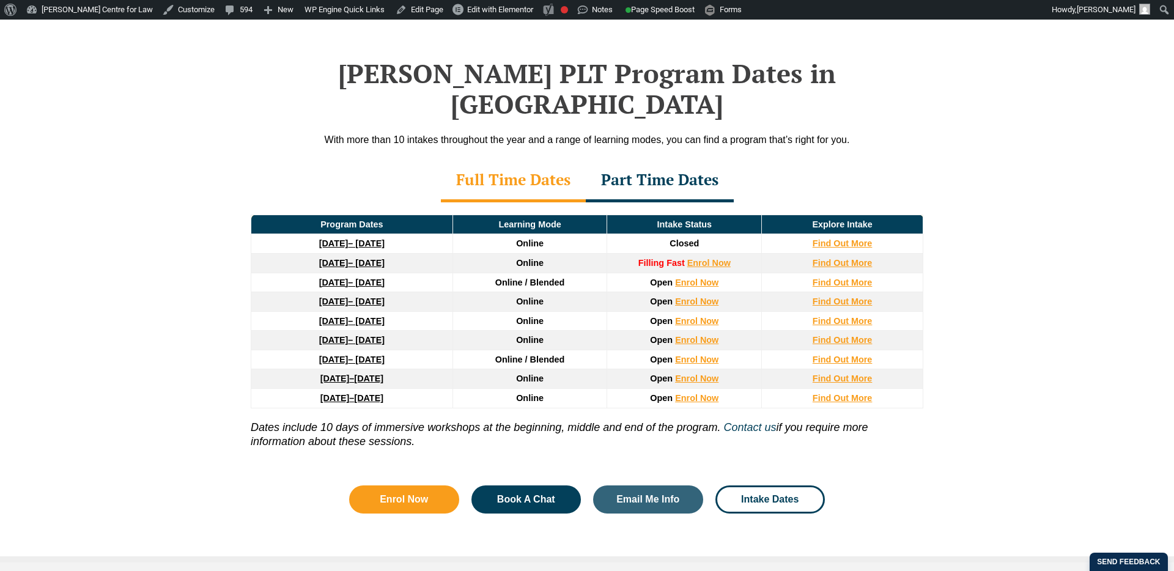
scroll to position [1526, 0]
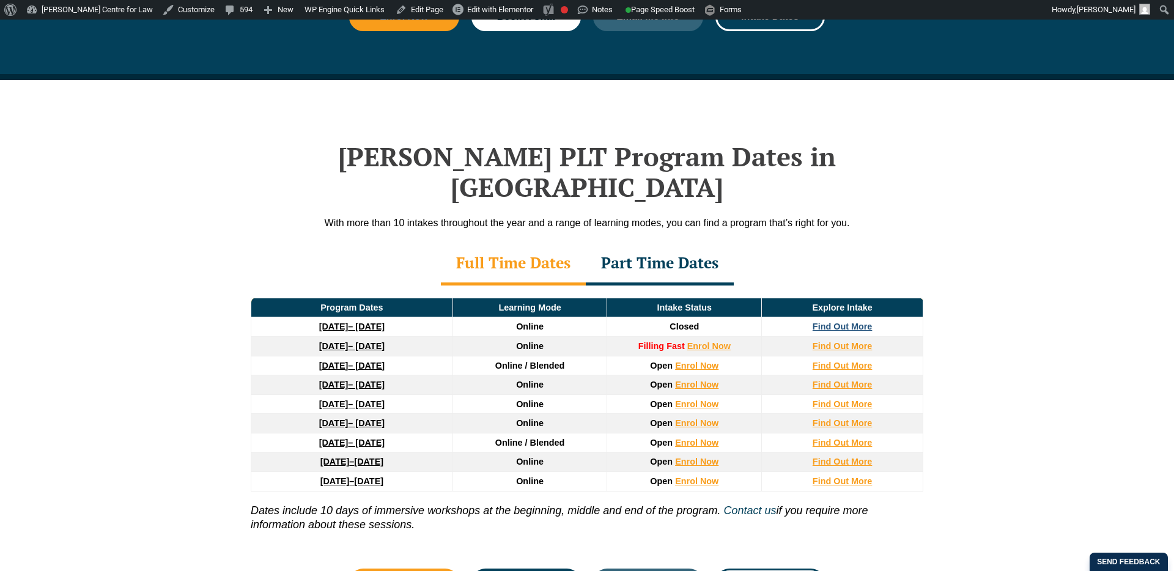
click at [848, 322] on strong "Find Out More" at bounding box center [843, 327] width 60 height 10
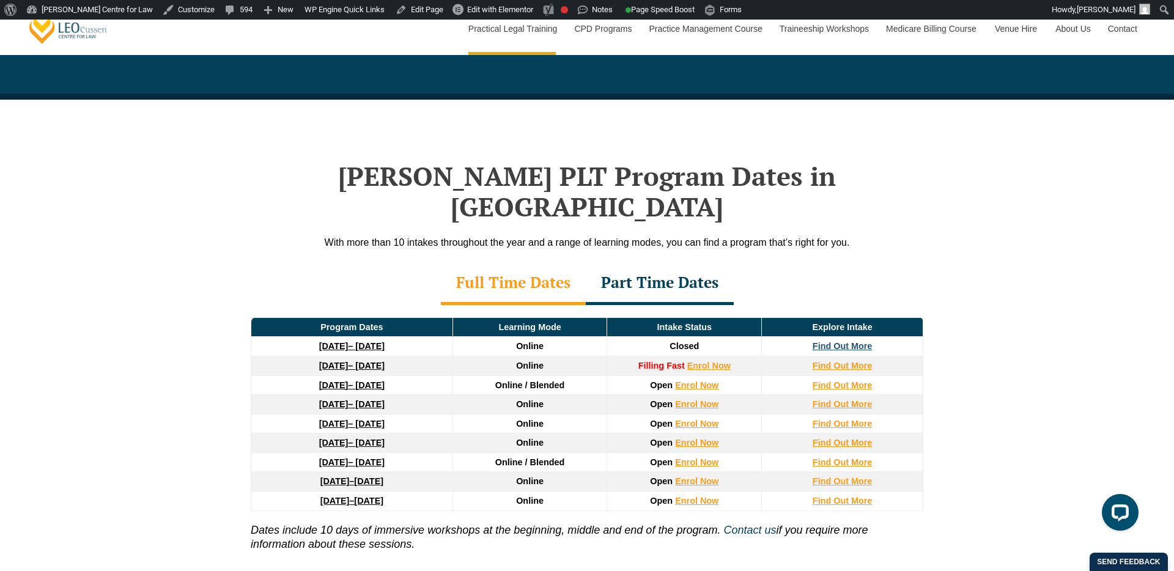
scroll to position [0, 0]
click at [849, 341] on strong "Find Out More" at bounding box center [843, 346] width 60 height 10
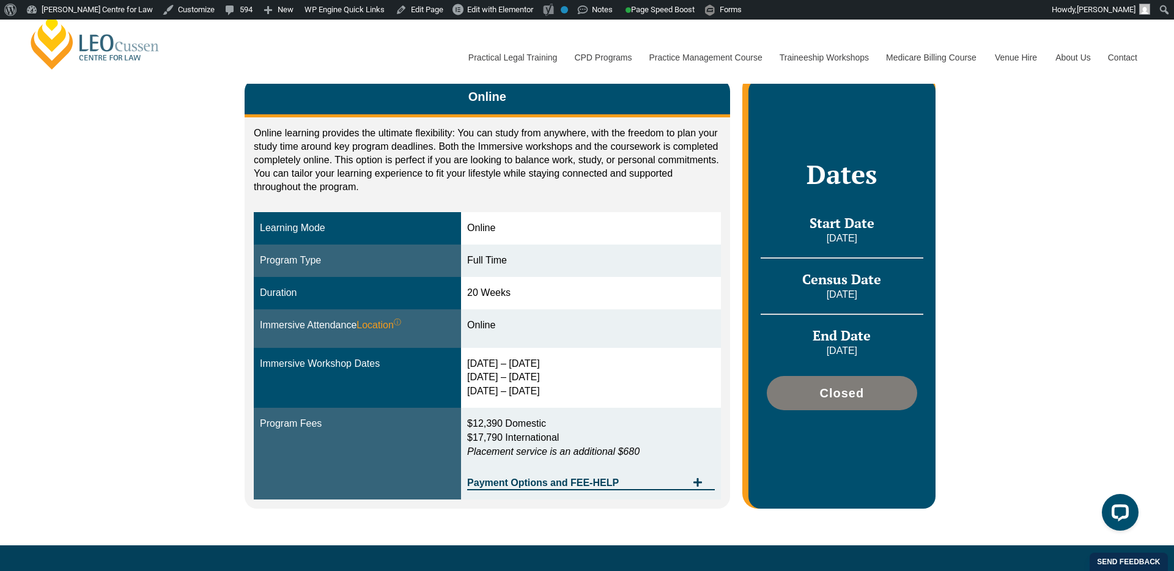
click at [376, 34] on div "Leo Cussen Centre for Law Search here Practical Legal Training Our Practical Le…" at bounding box center [587, 45] width 1119 height 78
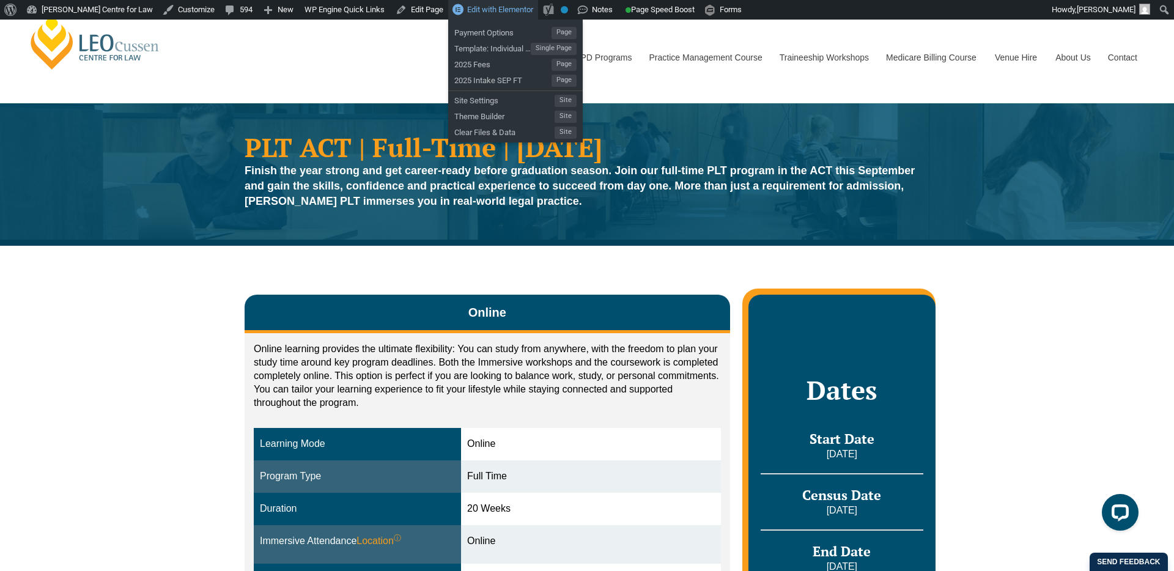
click at [490, 9] on span "Edit with Elementor" at bounding box center [500, 9] width 66 height 9
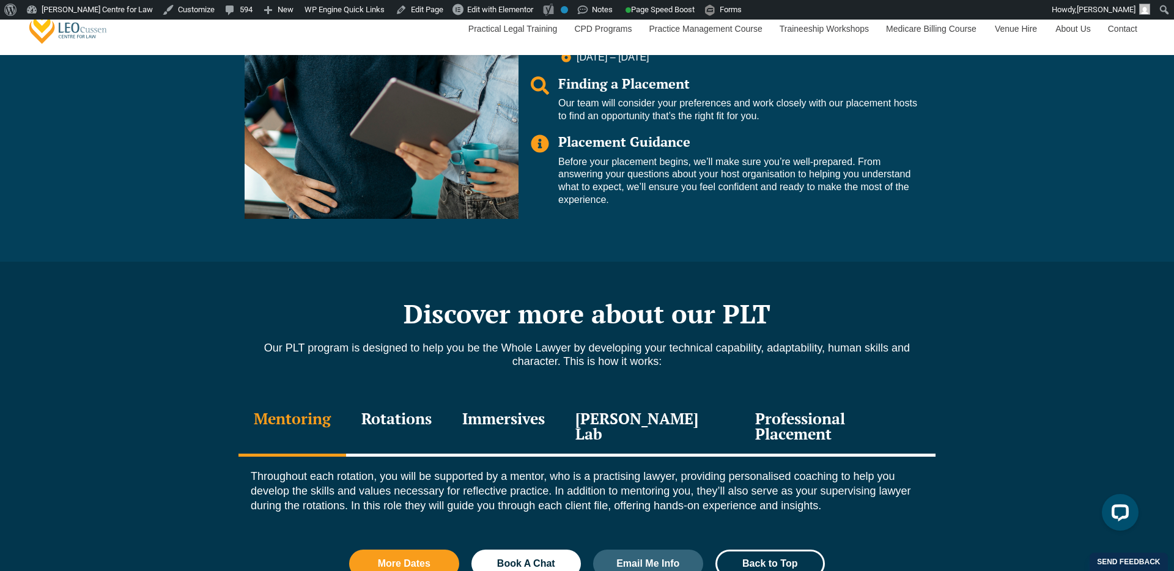
scroll to position [1150, 0]
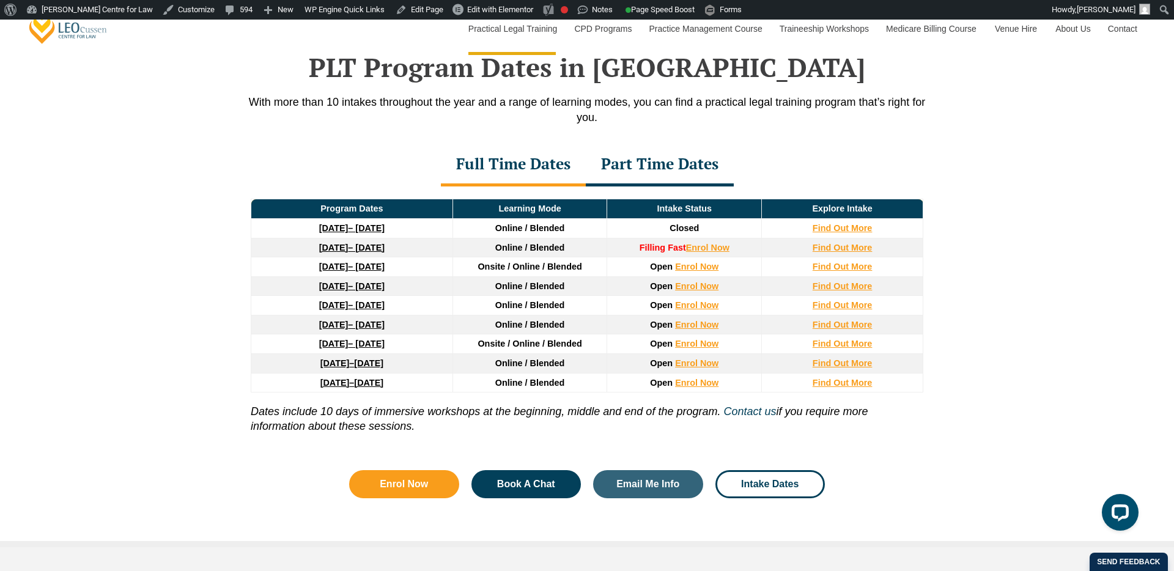
scroll to position [1622, 0]
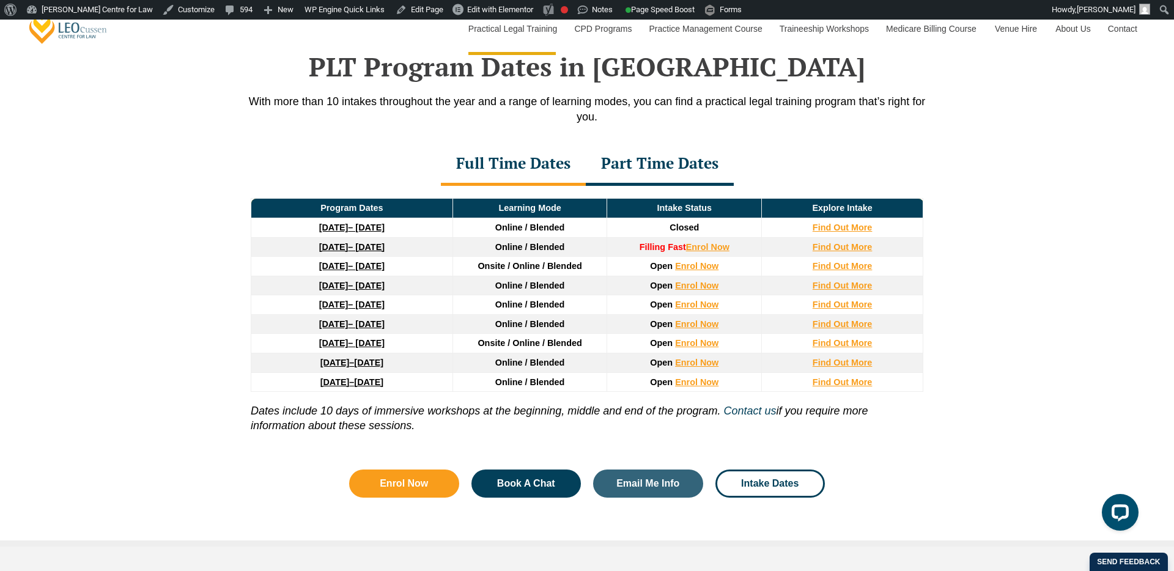
drag, startPoint x: 209, startPoint y: 305, endPoint x: 311, endPoint y: 275, distance: 106.5
click at [209, 305] on div "PLT Program Dates in Victoria With more than 10 intakes throughout the year and…" at bounding box center [587, 268] width 1174 height 557
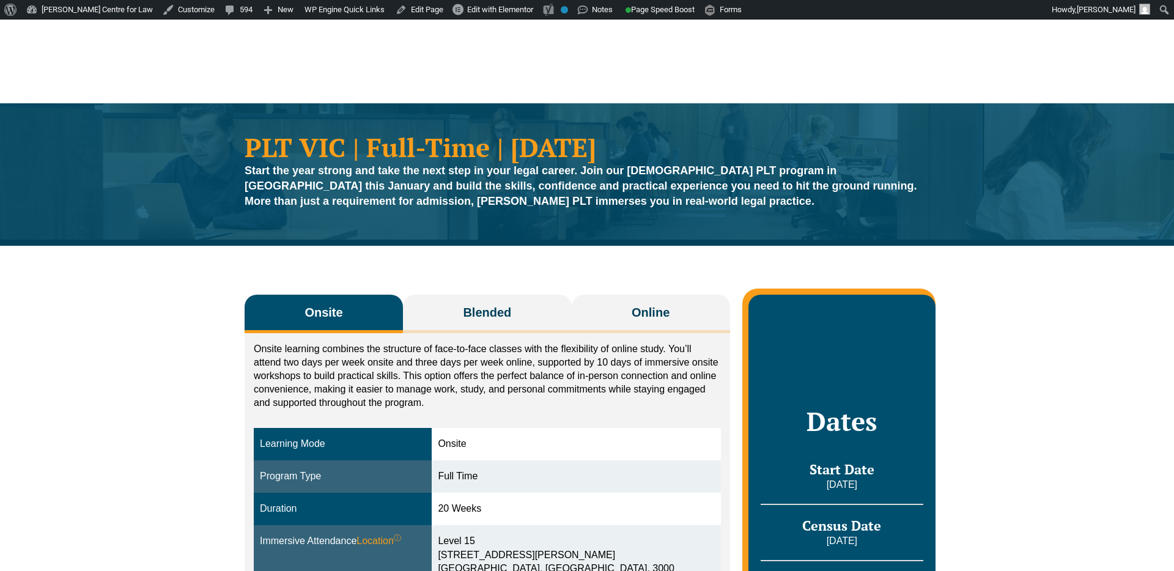
click at [211, 336] on div "Onsite Blended Online Onsite learning combines the structure of face-to-face cl…" at bounding box center [587, 529] width 1174 height 567
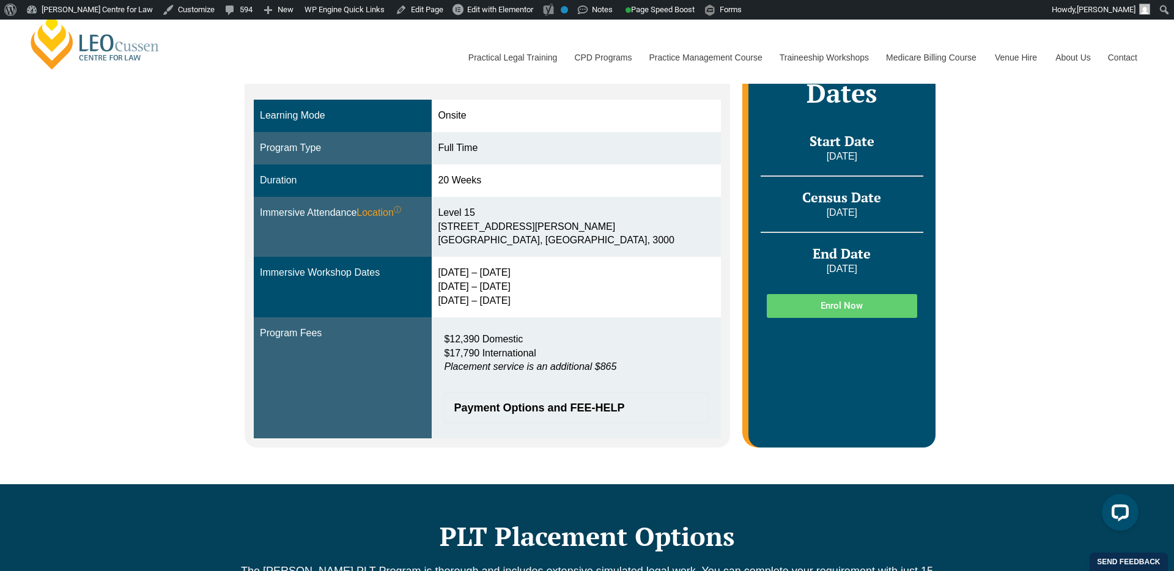
click at [146, 114] on div "Onsite Blended Online Onsite learning combines the structure of face-to-face cl…" at bounding box center [587, 200] width 1174 height 567
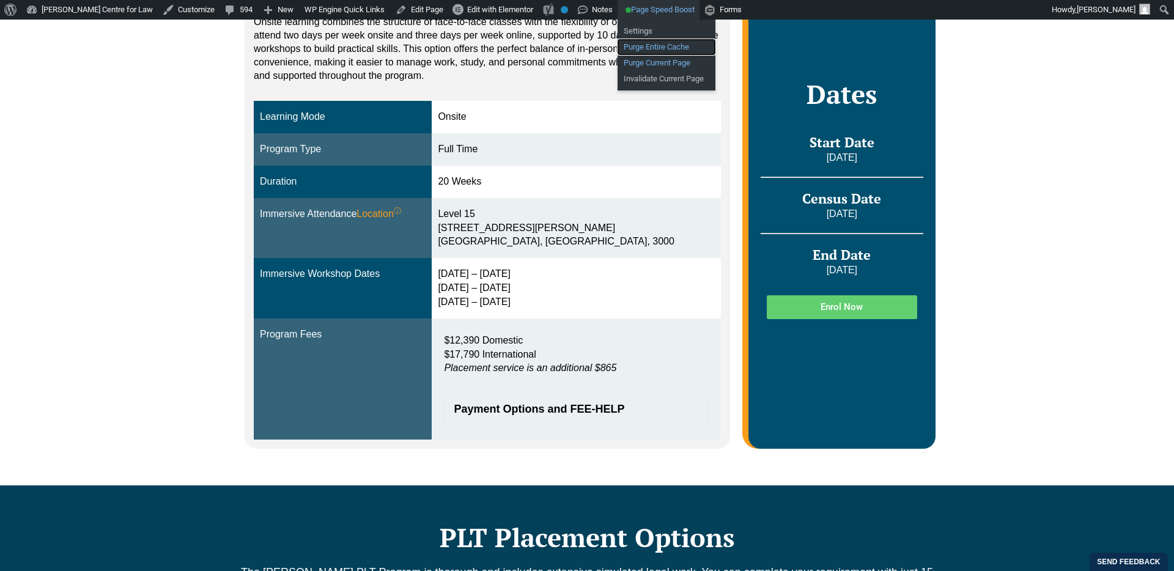
click at [660, 43] on link "Purge Entire Cache" at bounding box center [667, 47] width 98 height 16
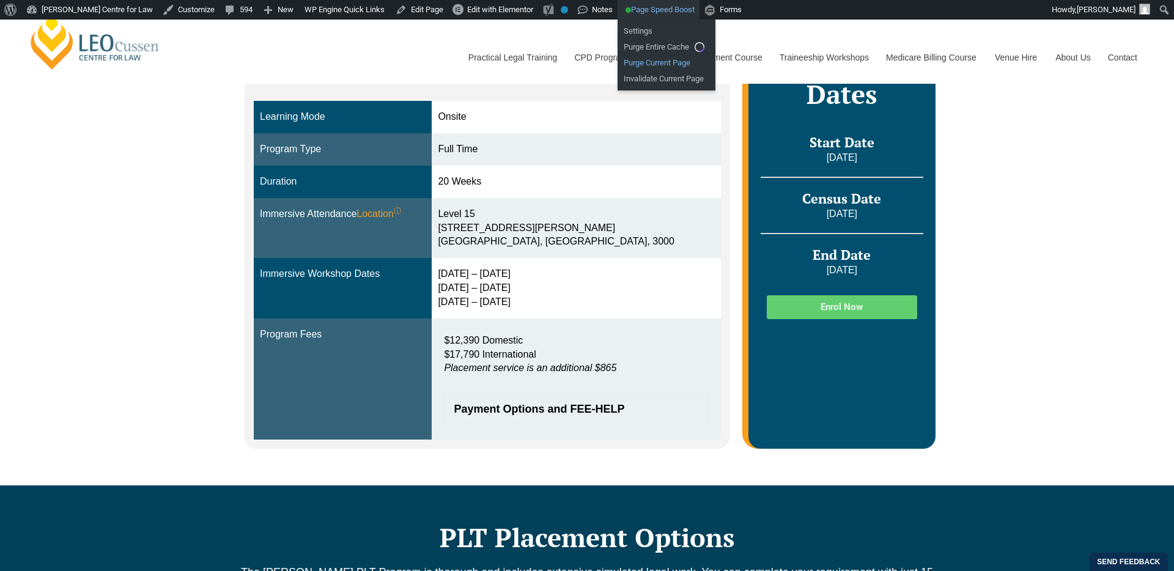
click at [659, 64] on link "Purge Current Page" at bounding box center [667, 63] width 98 height 16
drag, startPoint x: 658, startPoint y: 80, endPoint x: 361, endPoint y: 74, distance: 296.7
click at [657, 80] on link "Invalidate Current Page" at bounding box center [667, 79] width 98 height 16
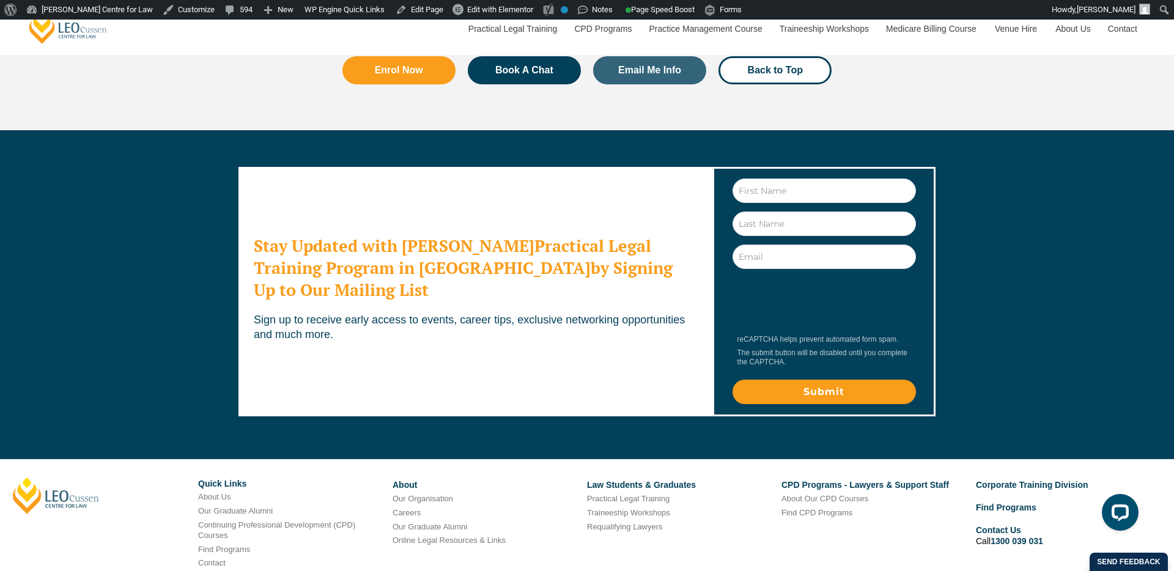
scroll to position [3755, 0]
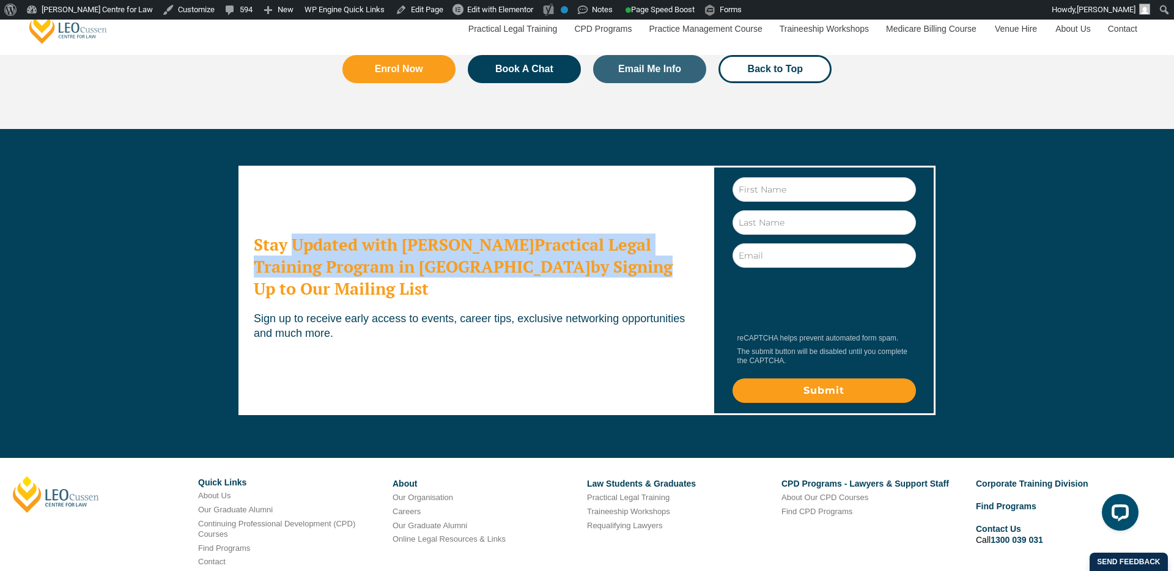
drag, startPoint x: 295, startPoint y: 214, endPoint x: 492, endPoint y: 242, distance: 198.4
click at [492, 242] on h2 "Stay Updated with [PERSON_NAME] Practical Legal Training Program in [GEOGRAPHIC…" at bounding box center [475, 267] width 443 height 66
click at [492, 242] on h2 "Stay Updated with Leo Cussen's Practical Legal Training Program in Victoria by …" at bounding box center [475, 267] width 443 height 66
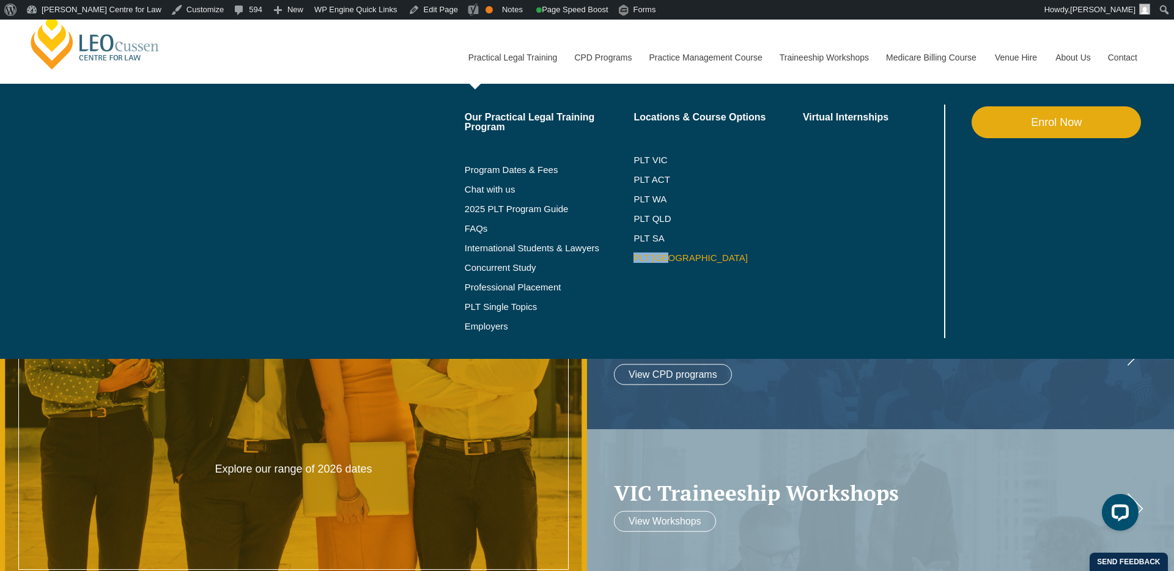
drag, startPoint x: 658, startPoint y: 256, endPoint x: 648, endPoint y: 256, distance: 9.8
click at [658, 256] on link "PLT [GEOGRAPHIC_DATA]" at bounding box center [718, 258] width 169 height 10
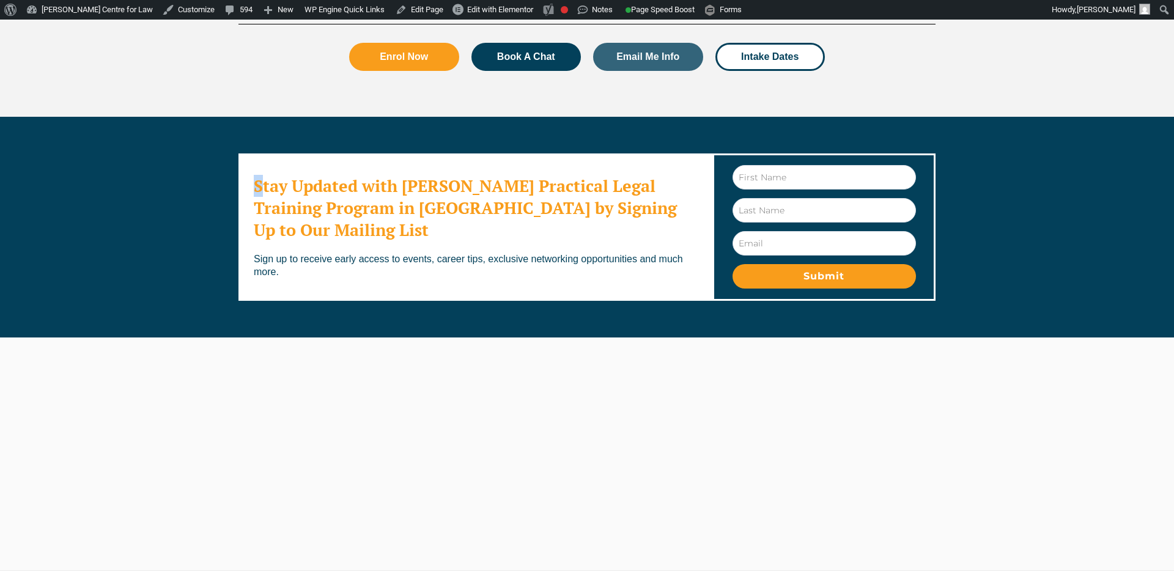
click at [623, 301] on div "Stay Updated with [PERSON_NAME] Practical Legal Training Program in [GEOGRAPHIC…" at bounding box center [476, 227] width 474 height 147
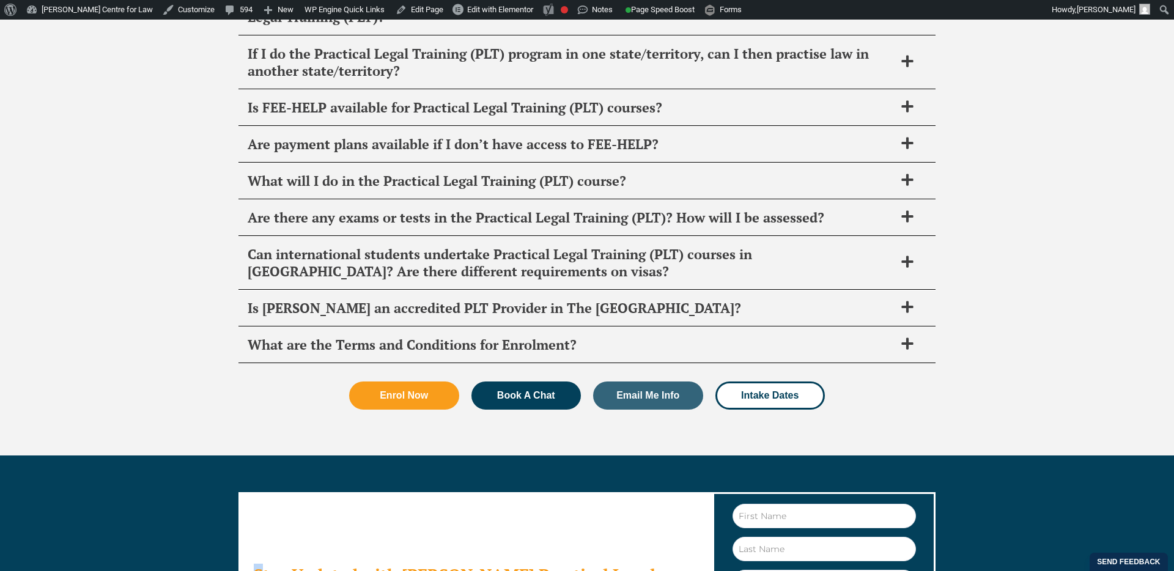
scroll to position [6475, 0]
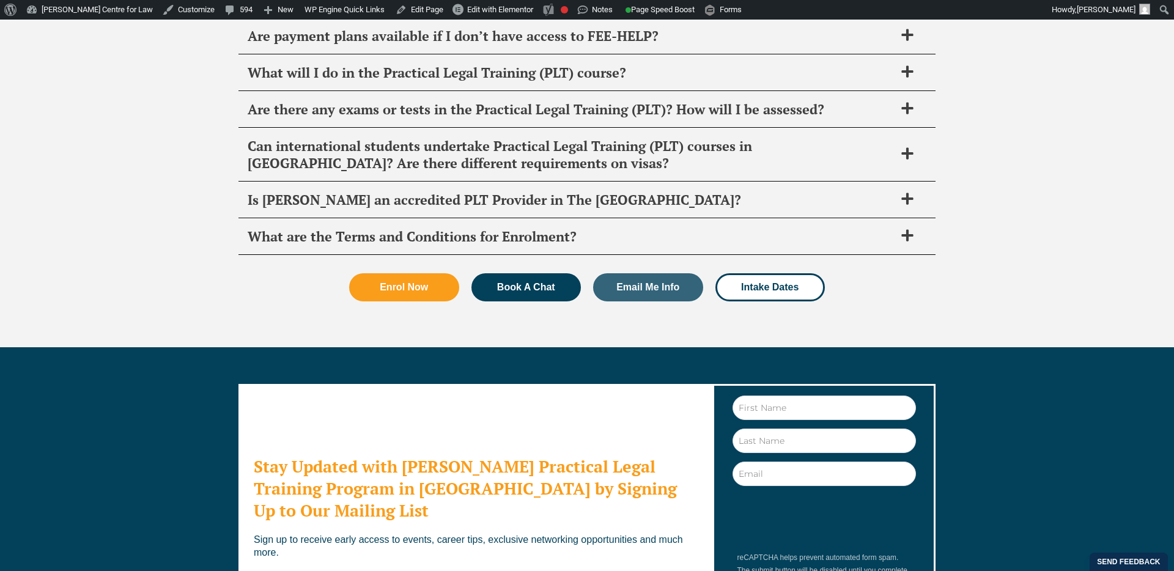
click at [314, 456] on h2 "Stay Updated with Leo Cussen's Practical Legal Training Program in NSW by Signi…" at bounding box center [475, 489] width 443 height 66
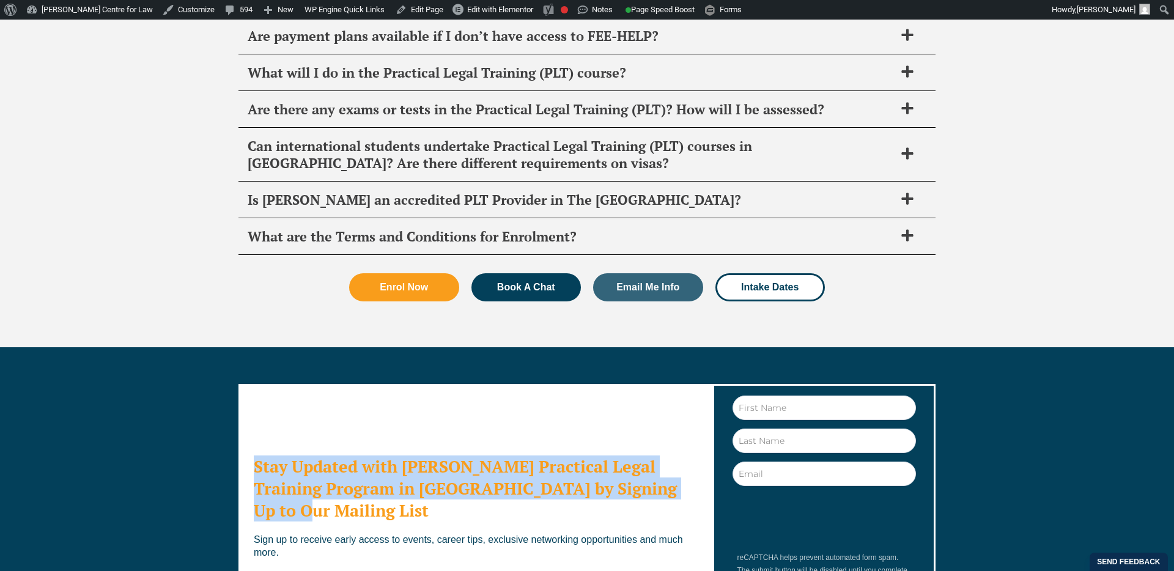
drag, startPoint x: 256, startPoint y: 357, endPoint x: 712, endPoint y: 388, distance: 457.3
click at [712, 388] on div "Stay Updated with Leo Cussen's Practical Legal Training Program in NSW by Signi…" at bounding box center [587, 507] width 697 height 320
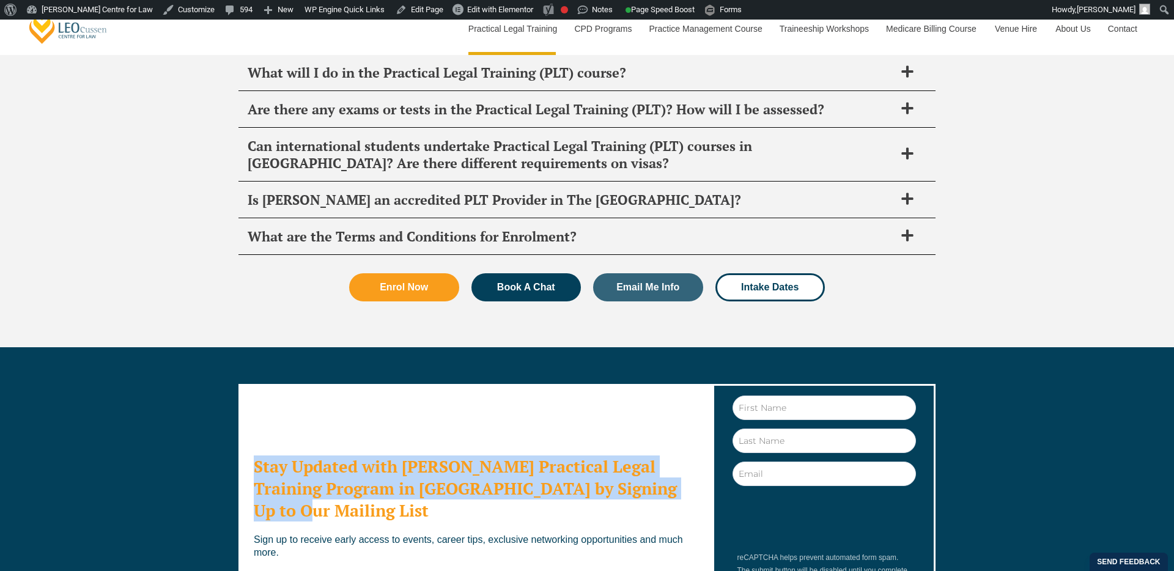
click at [597, 456] on h2 "Stay Updated with Leo Cussen's Practical Legal Training Program in NSW by Signi…" at bounding box center [475, 489] width 443 height 66
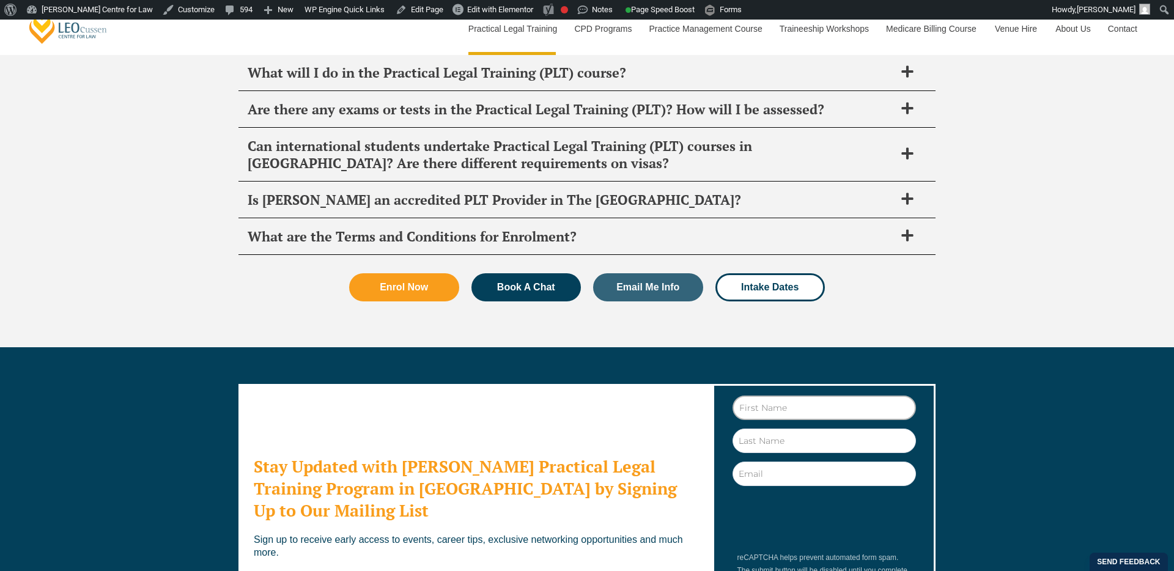
click at [780, 396] on input "First Name" at bounding box center [824, 408] width 183 height 24
type input "nelson"
type input "oneill"
type input "nova@nelsononeill.com.au"
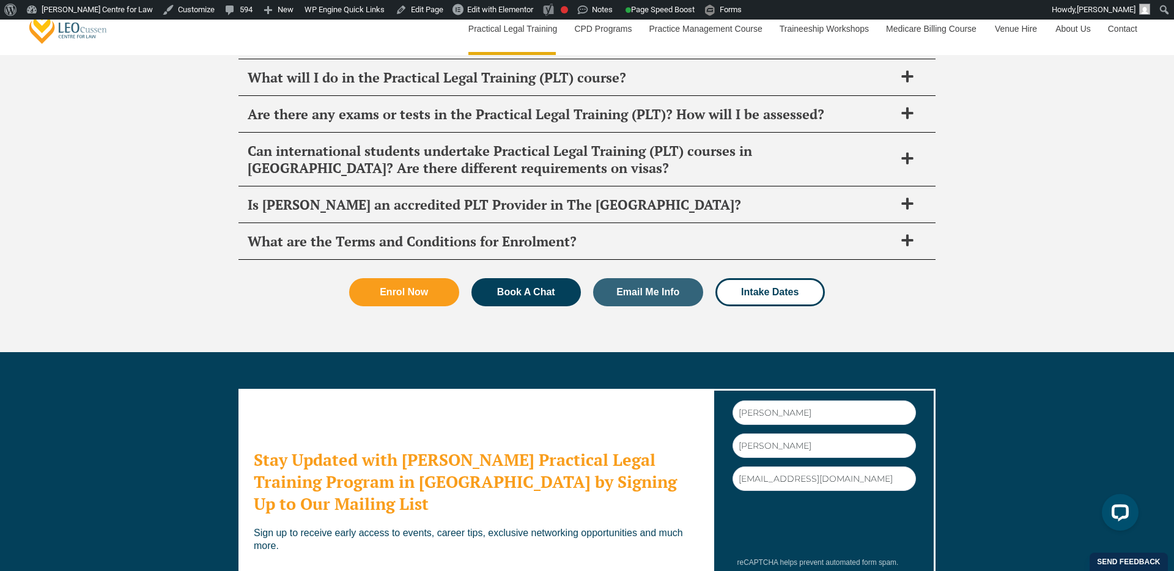
scroll to position [6471, 0]
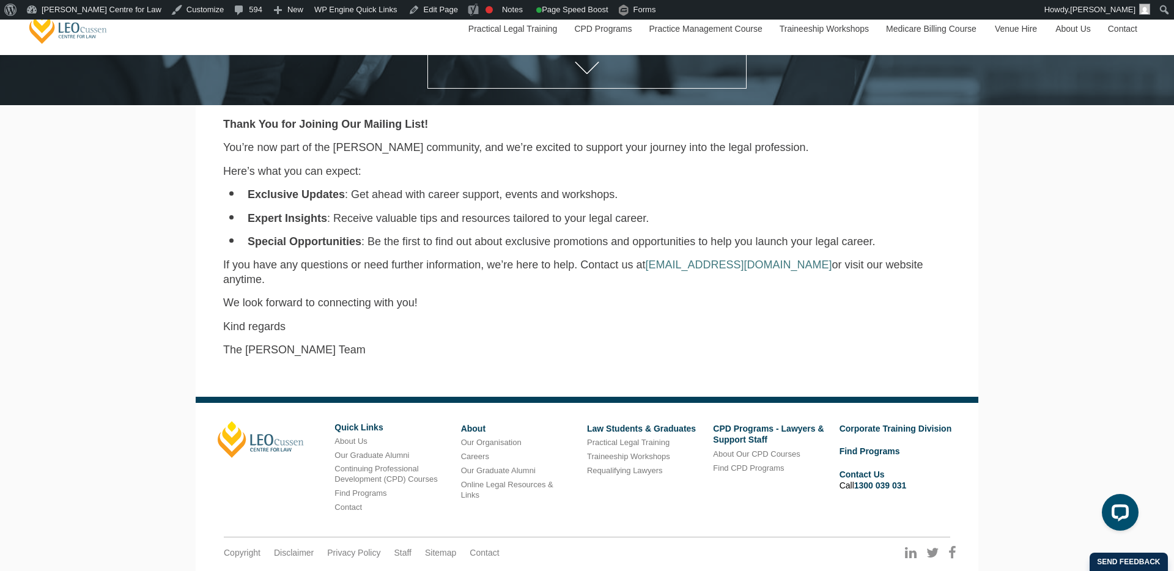
scroll to position [358, 0]
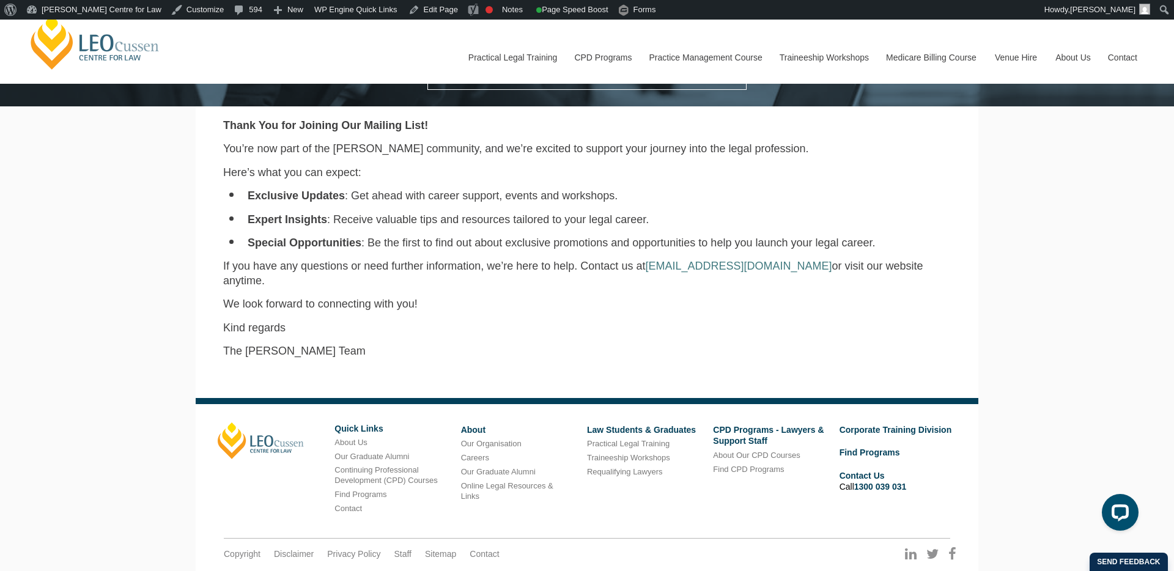
click at [77, 210] on div "[PERSON_NAME] Centre for Law Search here Practical Legal Training Our Practical…" at bounding box center [587, 146] width 1174 height 971
